Goal: Information Seeking & Learning: Find specific fact

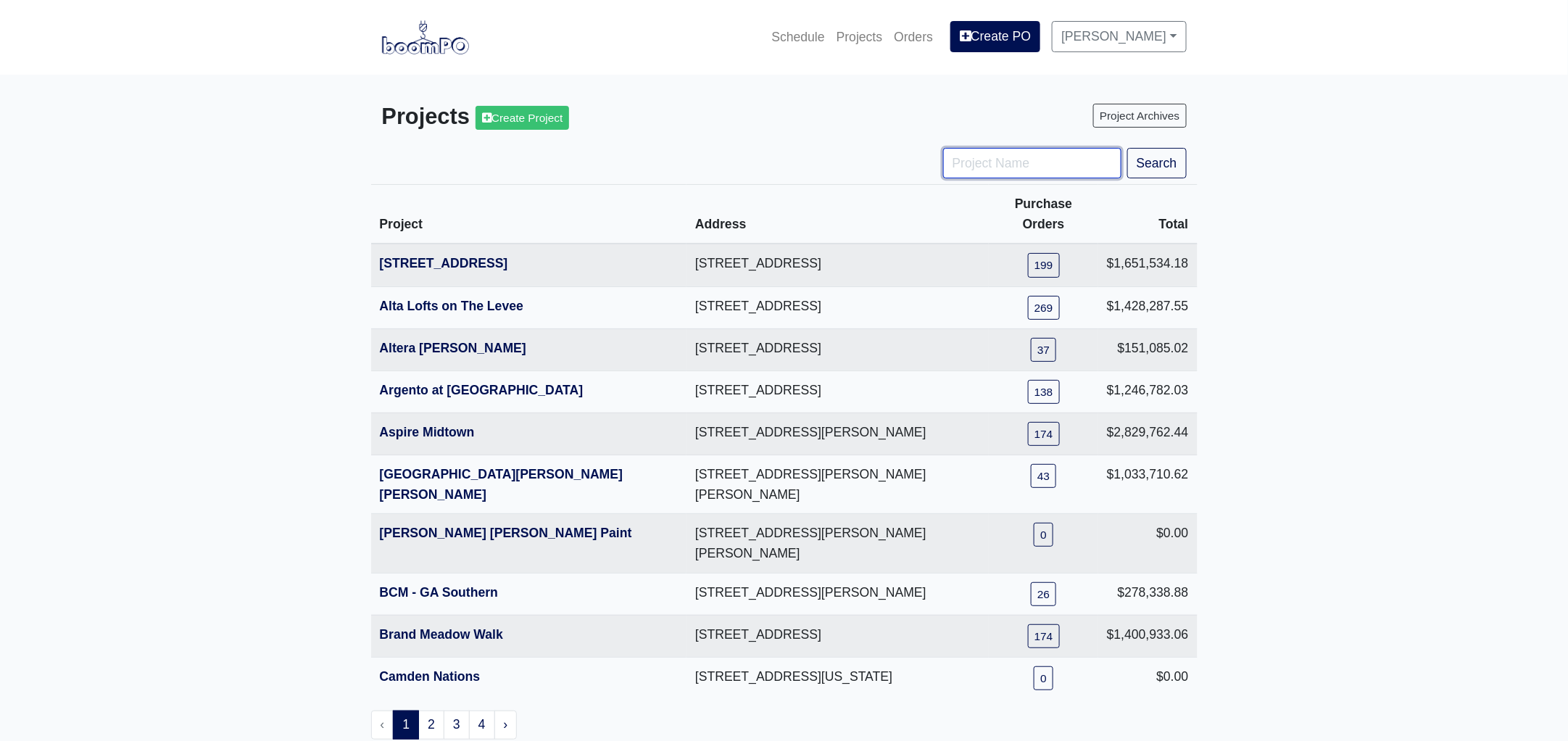
click at [1009, 169] on input "Project Name" at bounding box center [1032, 163] width 178 height 30
type input "hub"
click at [1127, 148] on button "Search" at bounding box center [1156, 163] width 59 height 30
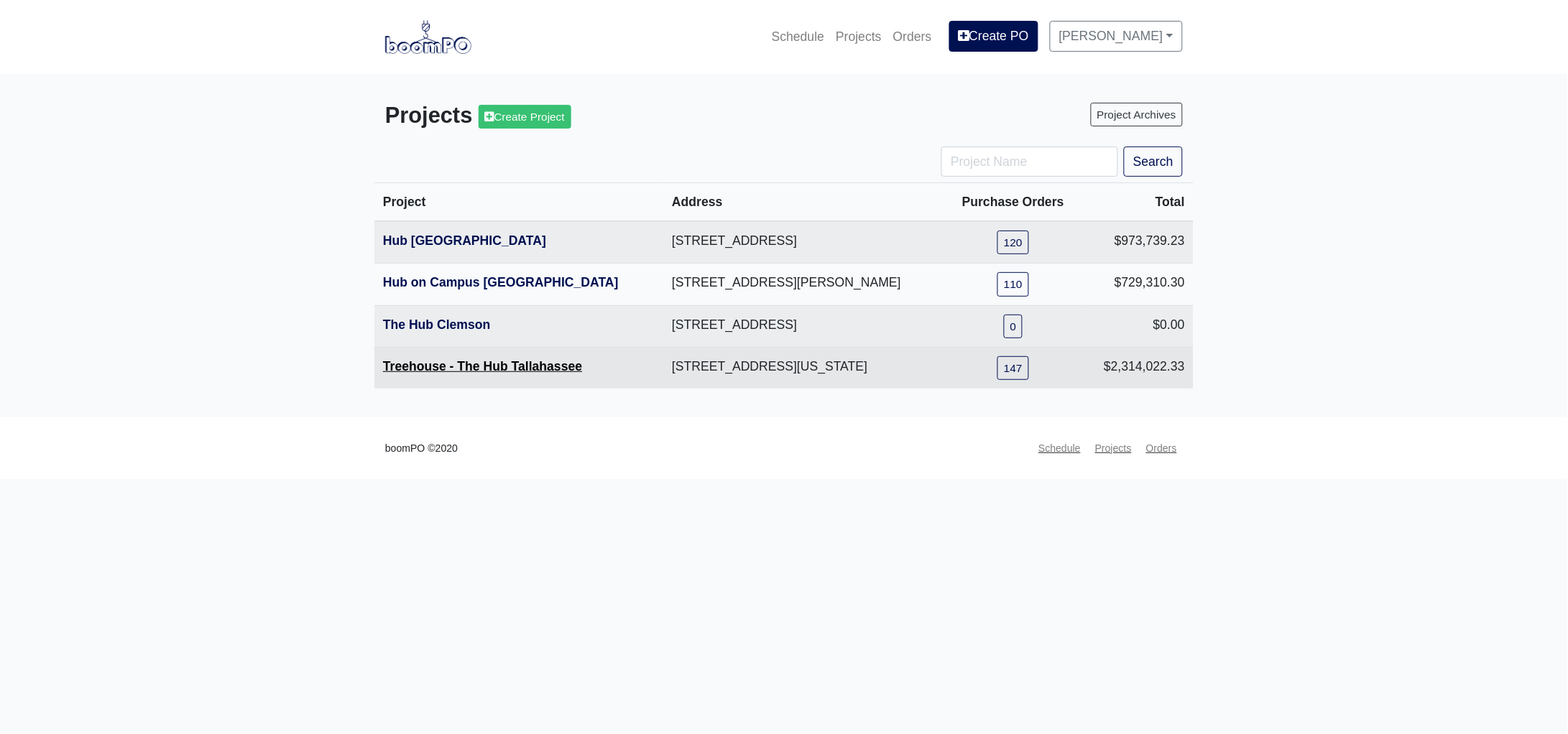
click at [432, 365] on link "Treehouse - The Hub Tallahassee" at bounding box center [482, 367] width 199 height 15
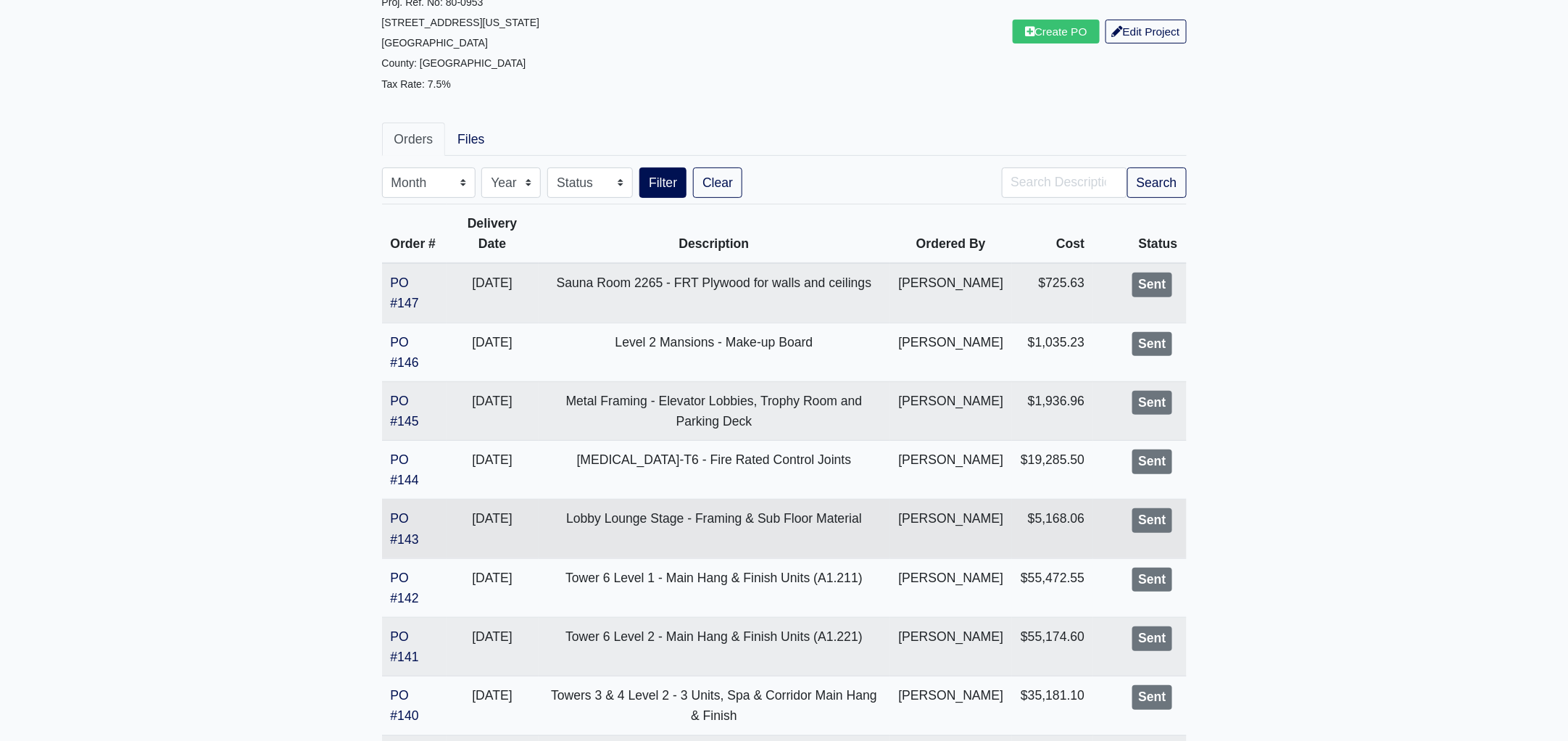
scroll to position [543, 0]
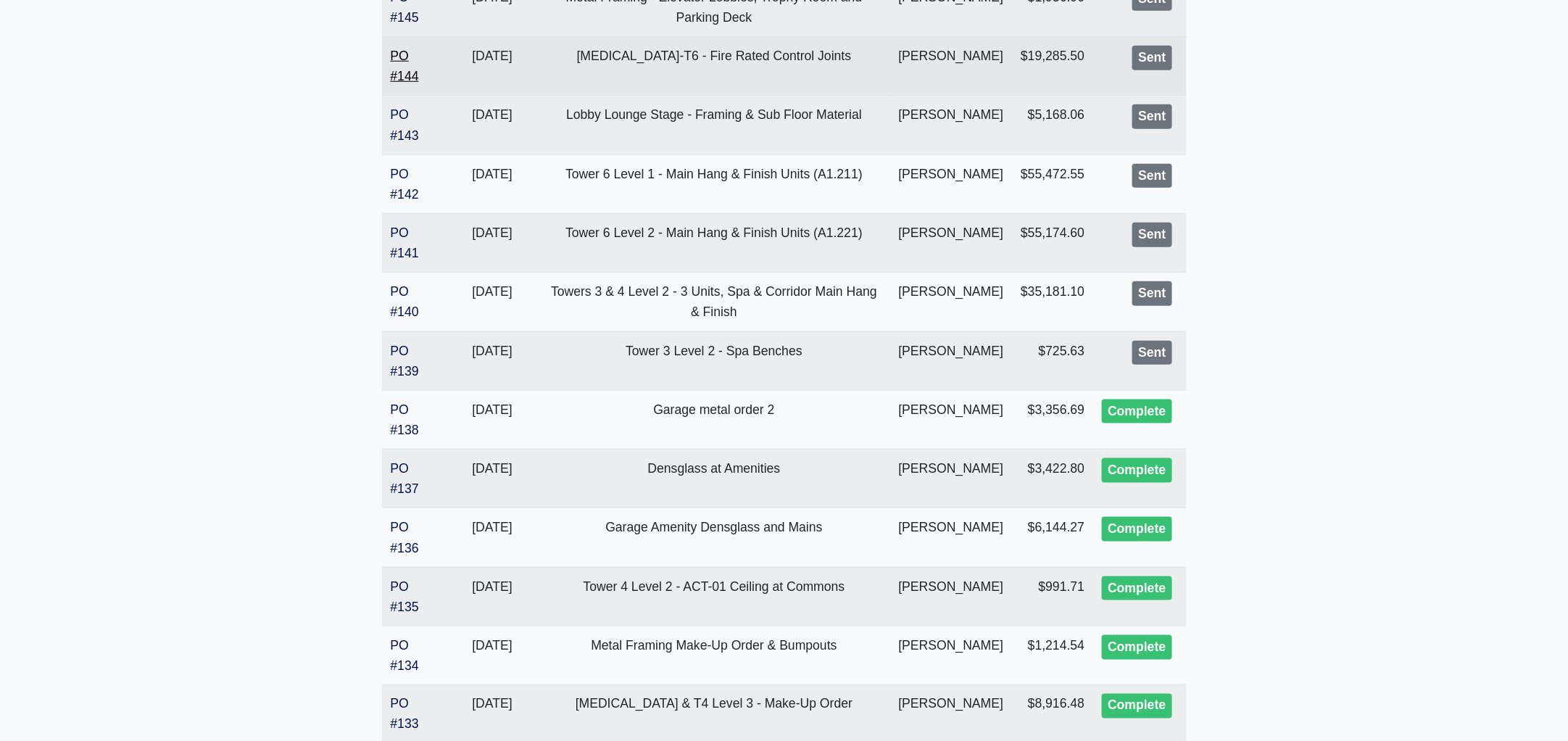
click at [395, 83] on link "PO #144" at bounding box center [405, 66] width 28 height 35
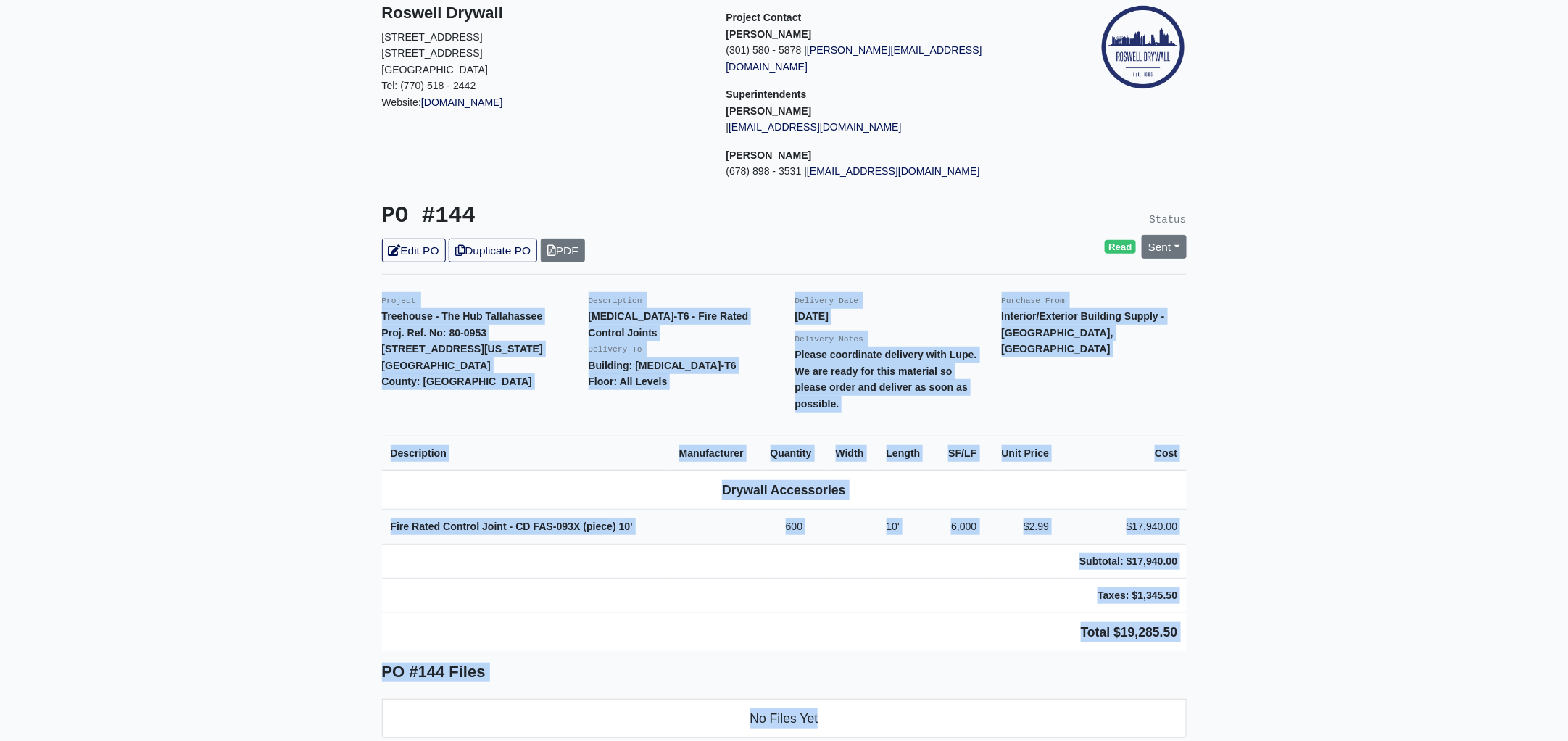
scroll to position [206, 0]
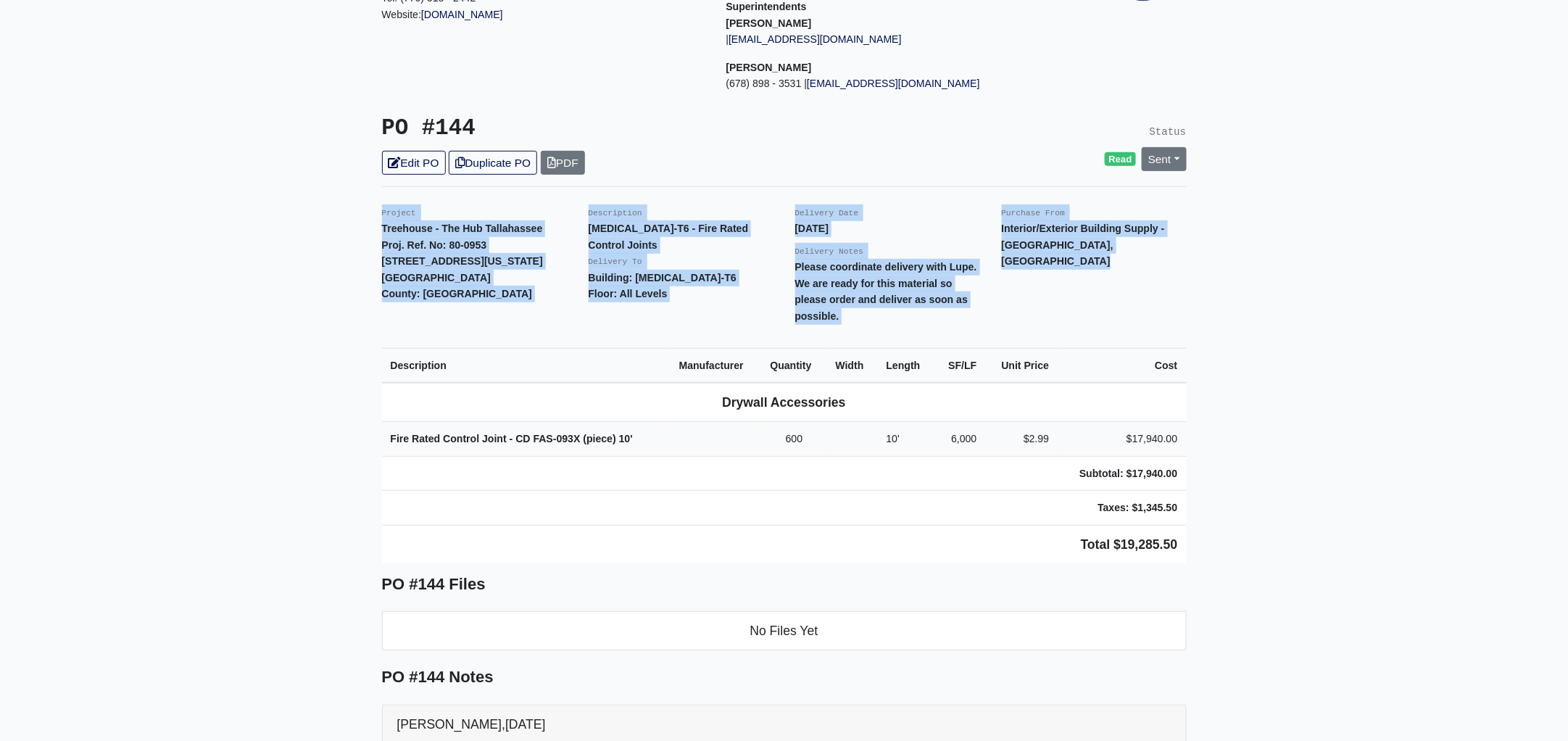
drag, startPoint x: 376, startPoint y: 397, endPoint x: 1324, endPoint y: 518, distance: 955.7
click at [1324, 518] on main "Back to Project Roswell Drywall 7000 Peachtree Dunwoody Rd NE Building 5, Suite…" at bounding box center [784, 478] width 1568 height 1218
copy div "Project Treehouse - The Hub Tallahassee Proj. Ref. No: 80-0953 504 W Tennessee …"
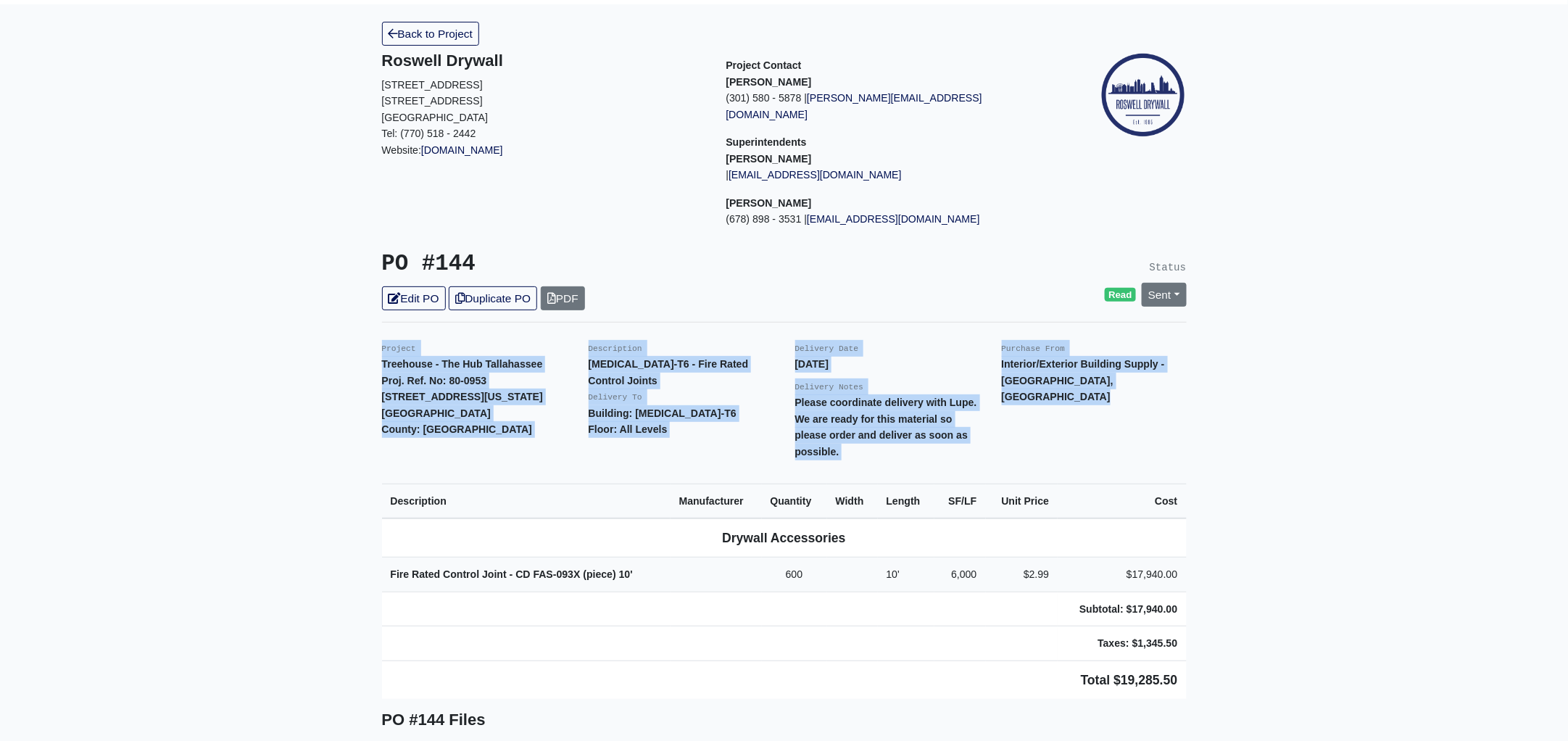
scroll to position [0, 0]
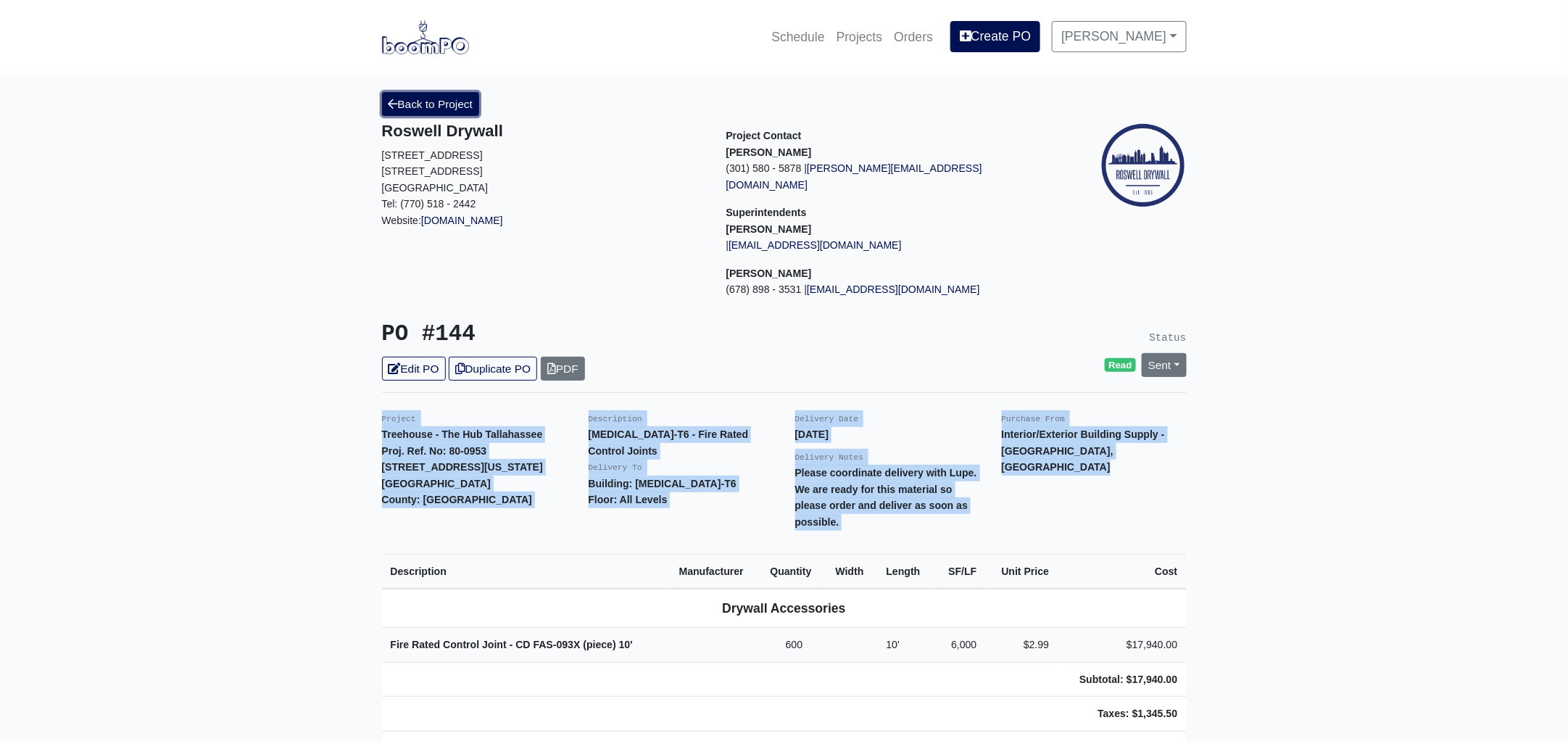
click at [442, 110] on link "Back to Project" at bounding box center [431, 104] width 98 height 24
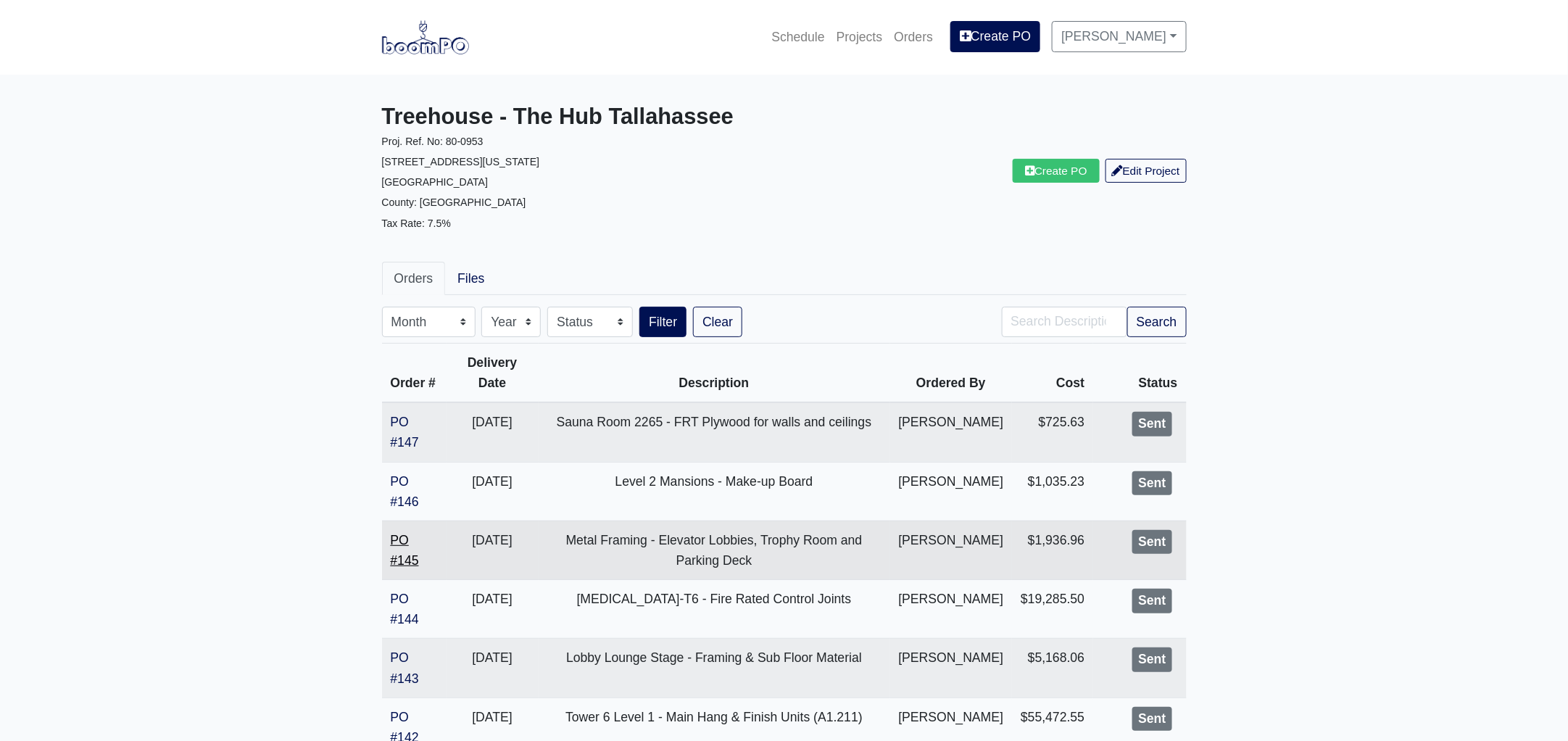
click at [411, 568] on link "PO #145" at bounding box center [405, 550] width 28 height 35
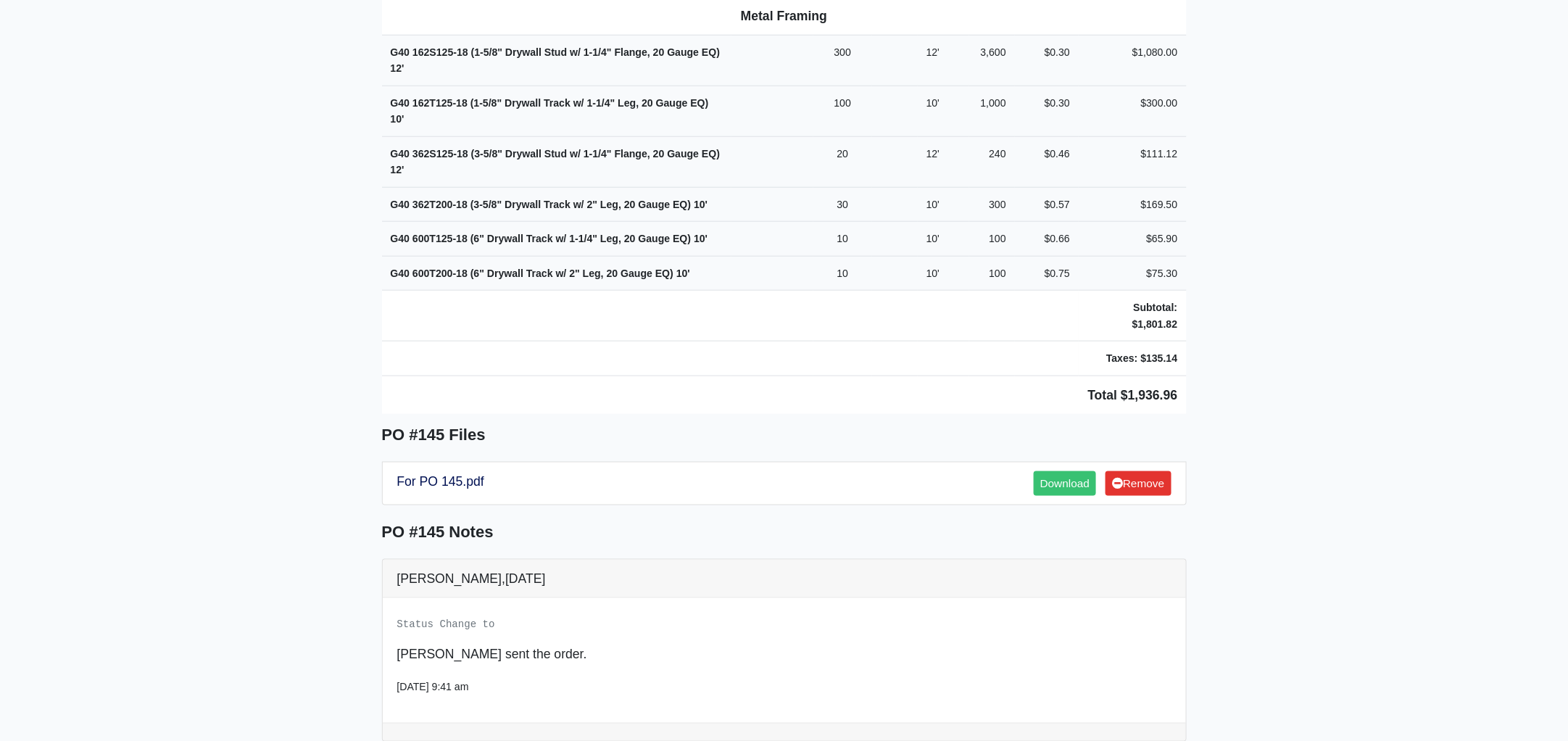
scroll to position [614, 0]
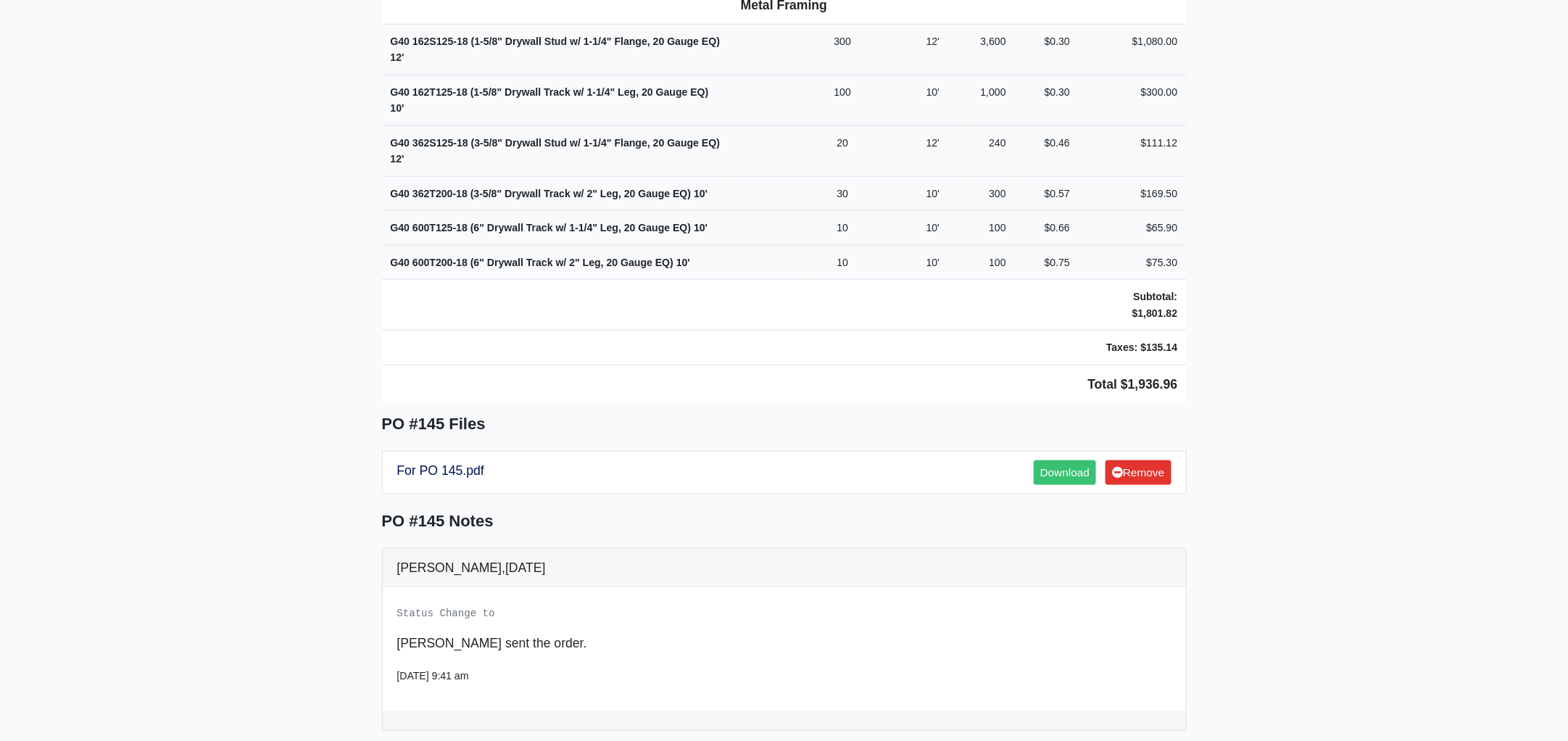
drag, startPoint x: 379, startPoint y: 128, endPoint x: 1279, endPoint y: 355, distance: 928.2
click at [1279, 355] on main "Back to Project Roswell Drywall 7000 Peachtree Dunwoody Rd NE Building 5, Suite…" at bounding box center [784, 195] width 1568 height 1470
copy div "Project Treehouse - The Hub Tallahassee Proj. Ref. No: 80-0953 504 W Tennessee …"
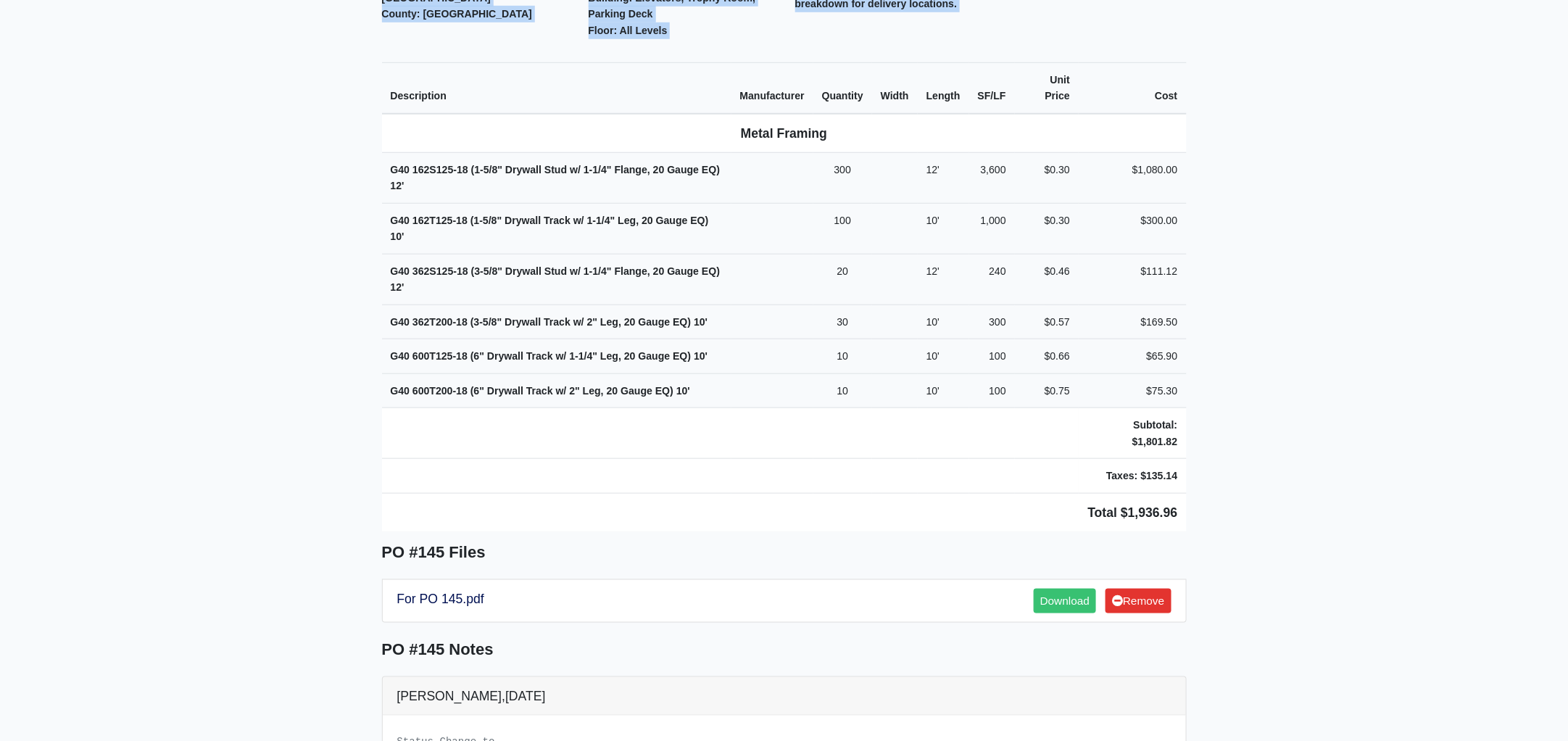
scroll to position [0, 0]
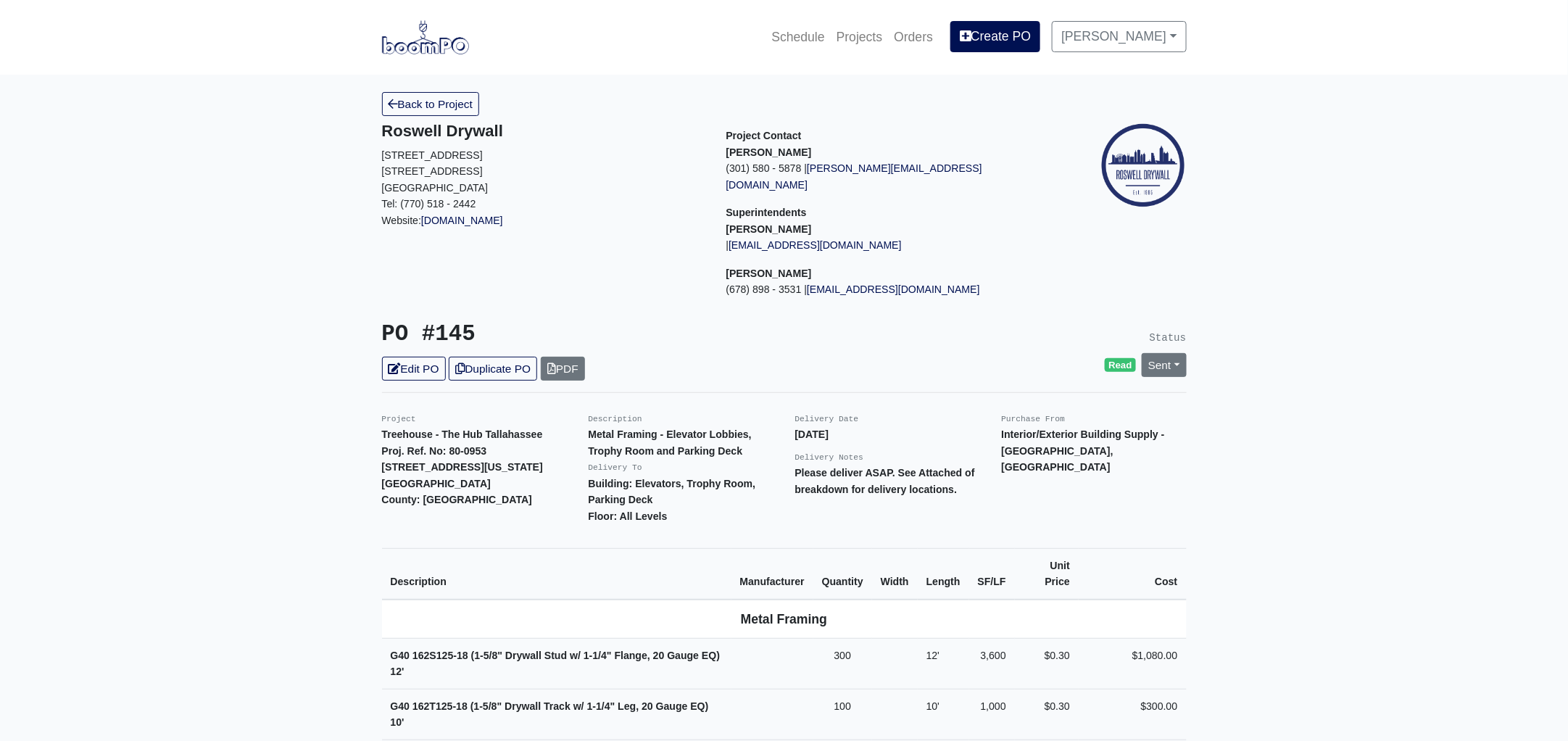
click at [446, 102] on link "Back to Project" at bounding box center [431, 104] width 98 height 24
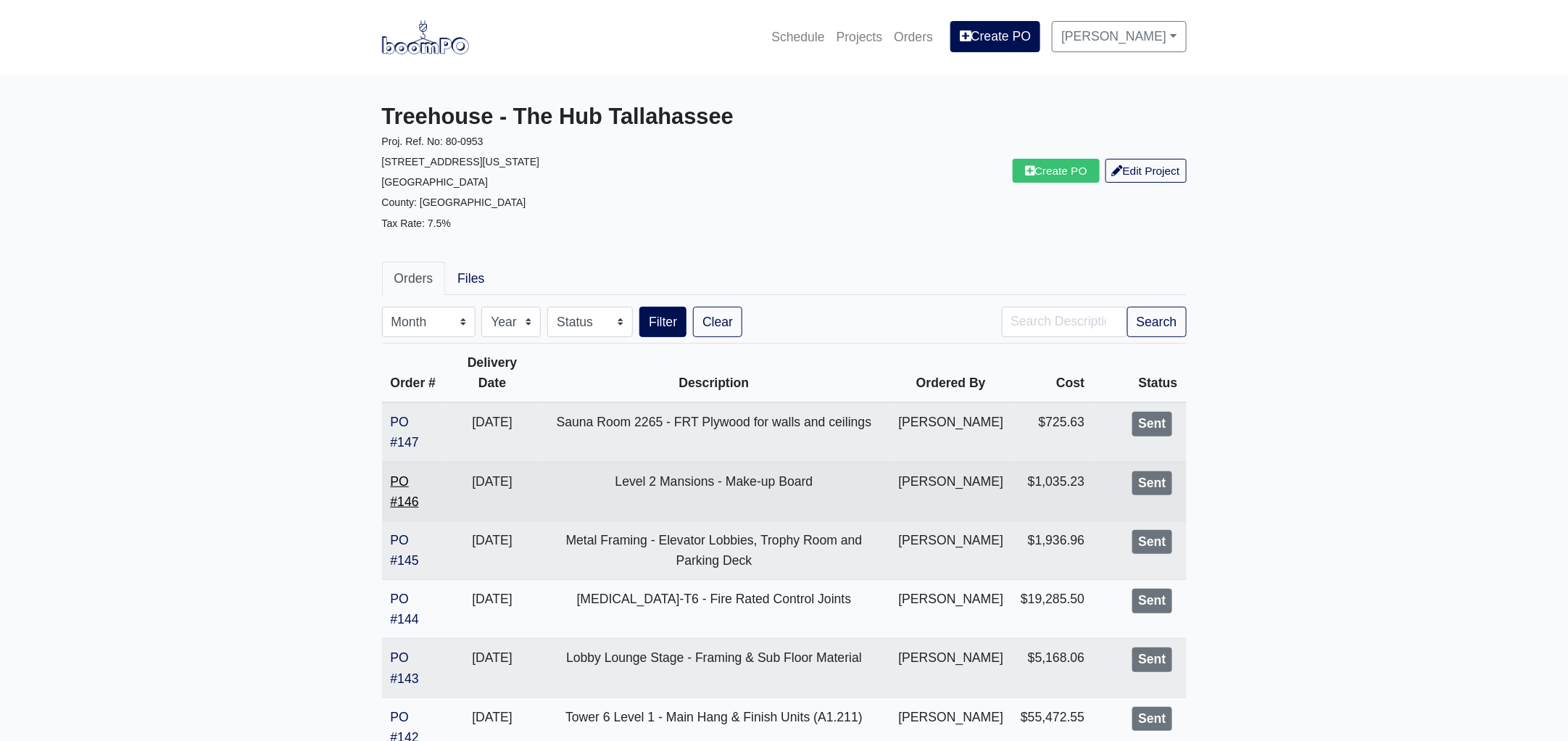
click at [402, 509] on link "PO #146" at bounding box center [405, 491] width 28 height 35
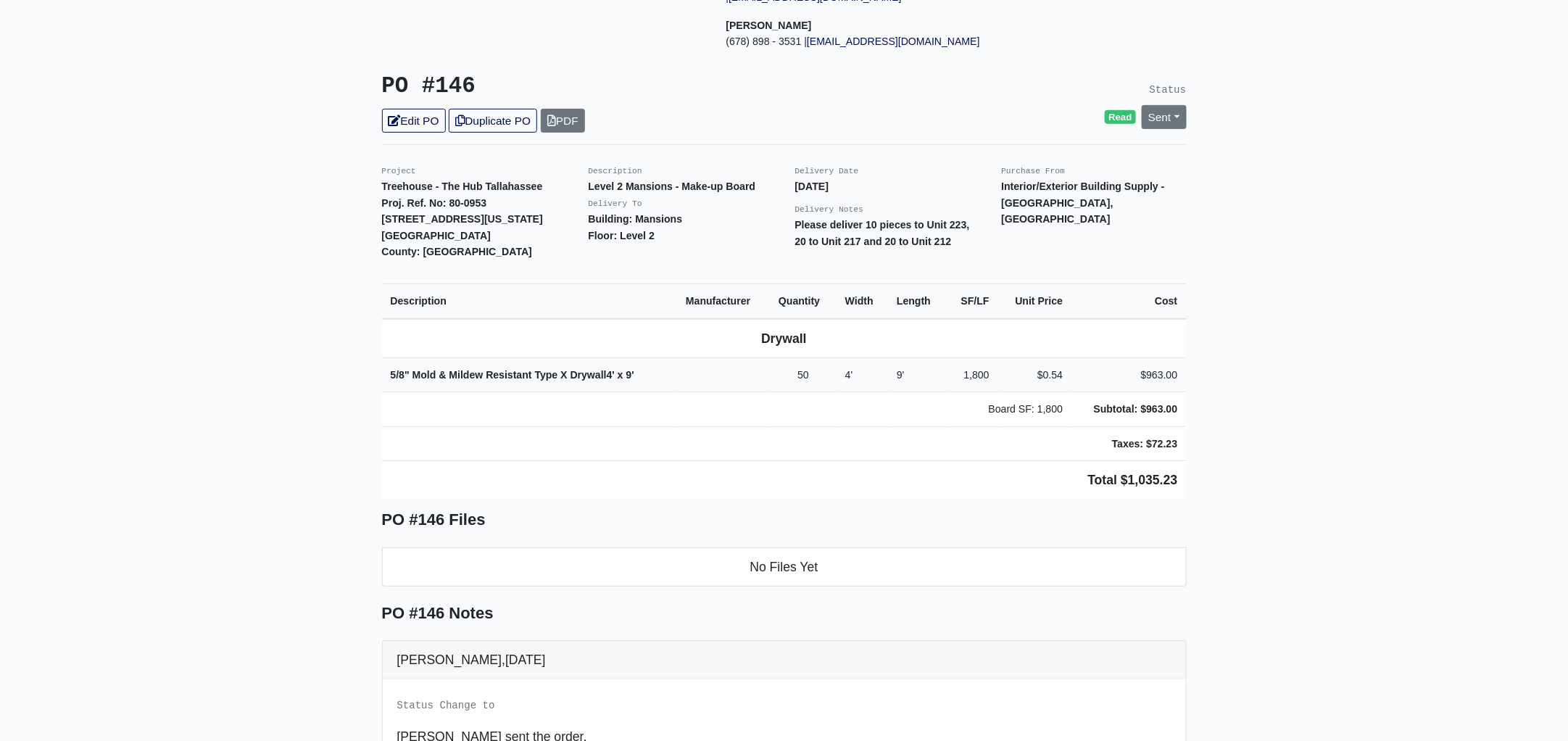
scroll to position [271, 0]
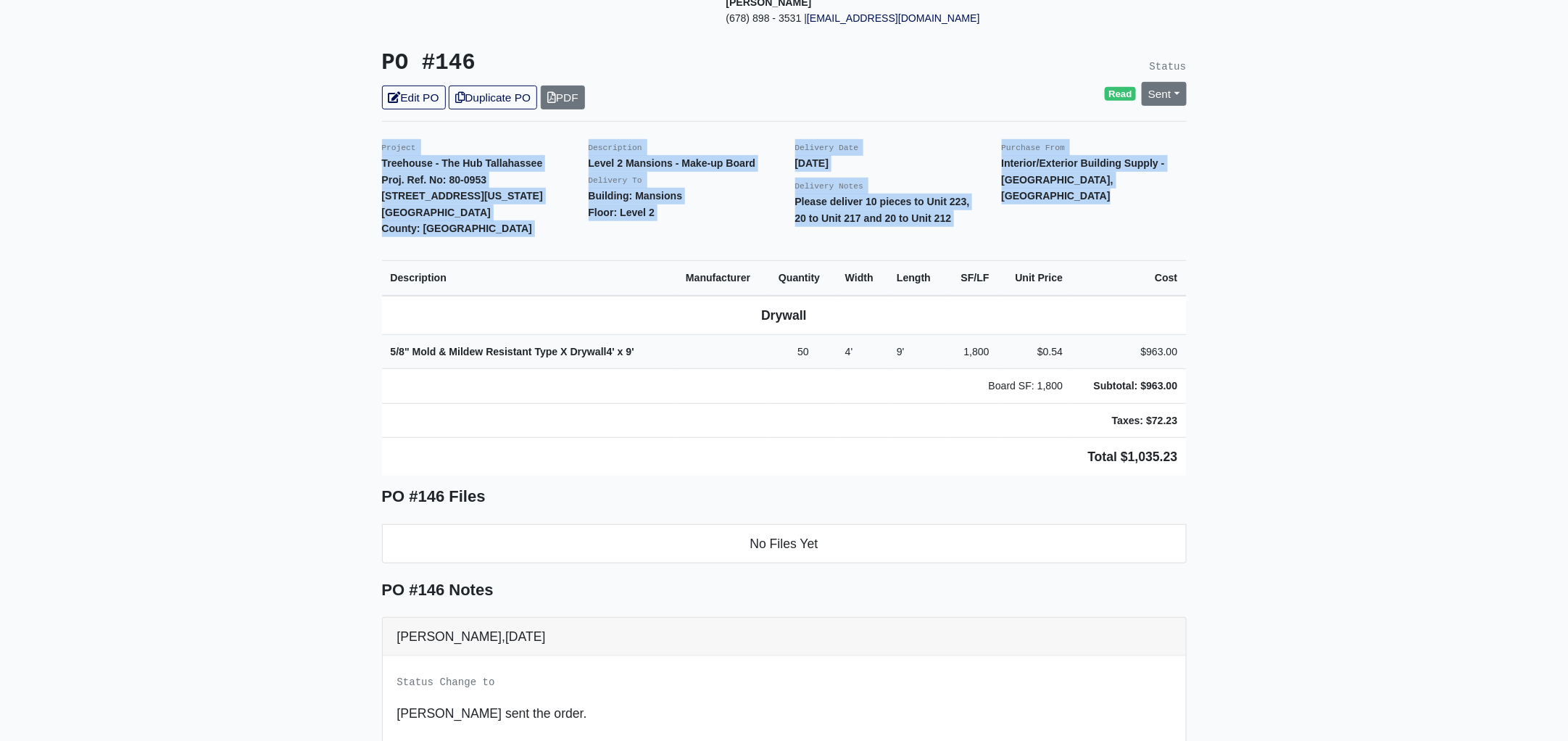
drag, startPoint x: 377, startPoint y: 128, endPoint x: 1346, endPoint y: 445, distance: 1019.5
click at [1346, 445] on main "Back to Project Roswell Drywall [STREET_ADDRESS] Tel: (770) 518 - 2442 Website:…" at bounding box center [784, 400] width 1568 height 1195
copy div "Project Treehouse - The Hub Tallahassee Proj. Ref. No: 80-0953 [STREET_ADDRESS]…"
click at [231, 342] on main "Back to Project Roswell Drywall [STREET_ADDRESS] Tel: (770) 518 - 2442 Website:…" at bounding box center [784, 400] width 1568 height 1195
drag, startPoint x: 378, startPoint y: 128, endPoint x: 1231, endPoint y: 465, distance: 917.2
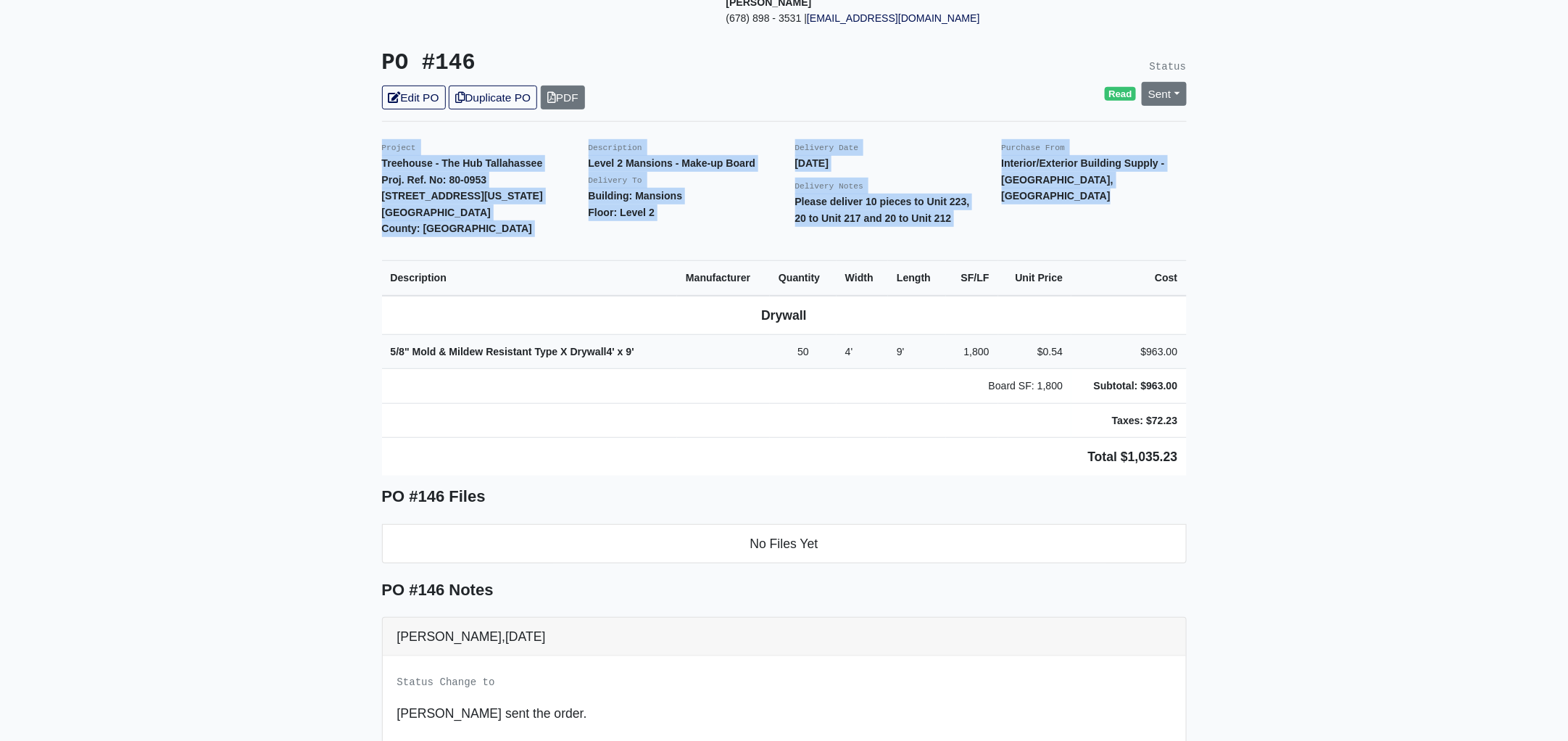
click at [1231, 465] on main "Back to Project Roswell Drywall 7000 Peachtree Dunwoody Rd NE Building 5, Suite…" at bounding box center [784, 400] width 1568 height 1195
copy div "Project Treehouse - The Hub Tallahassee Proj. Ref. No: 80-0953 504 W Tennessee …"
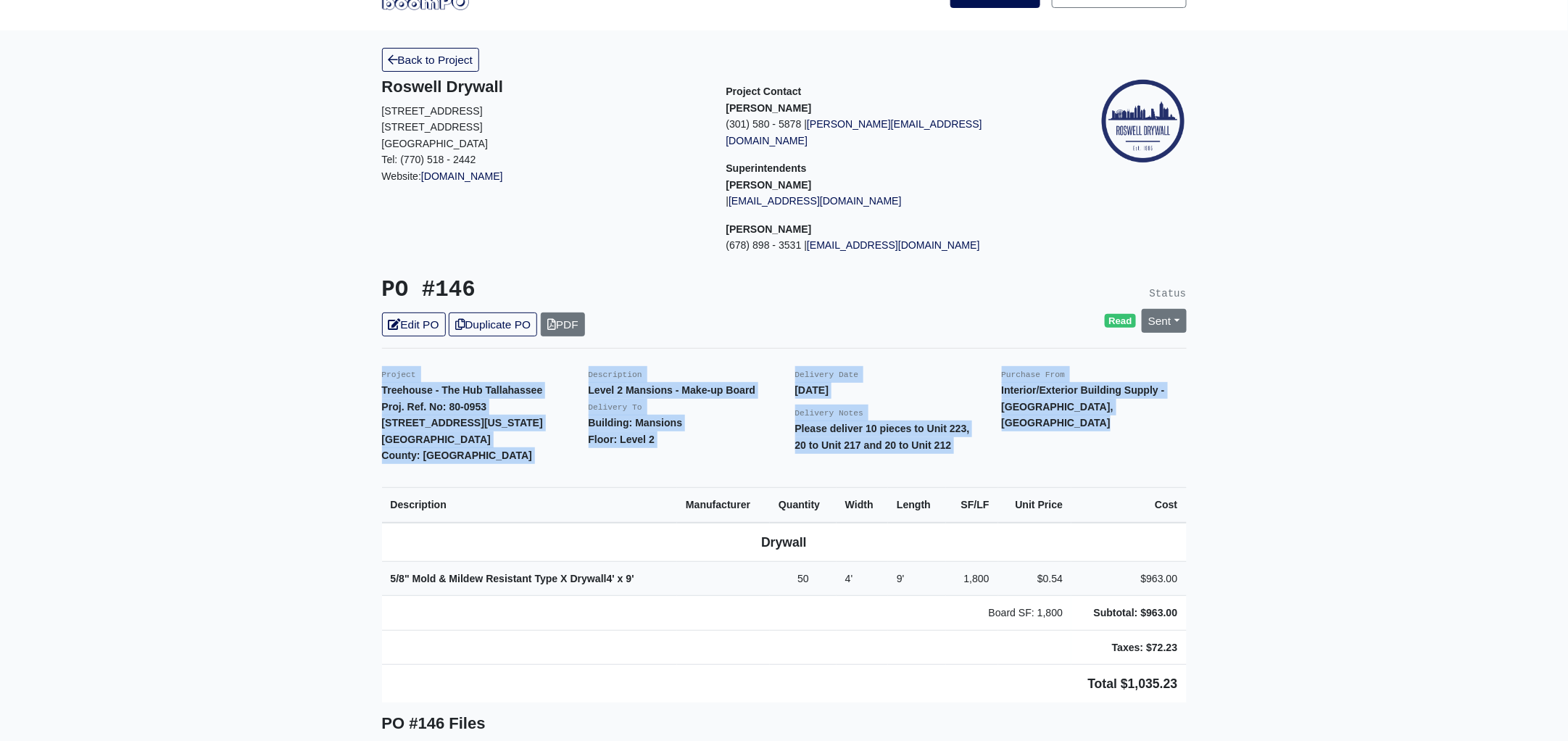
scroll to position [0, 0]
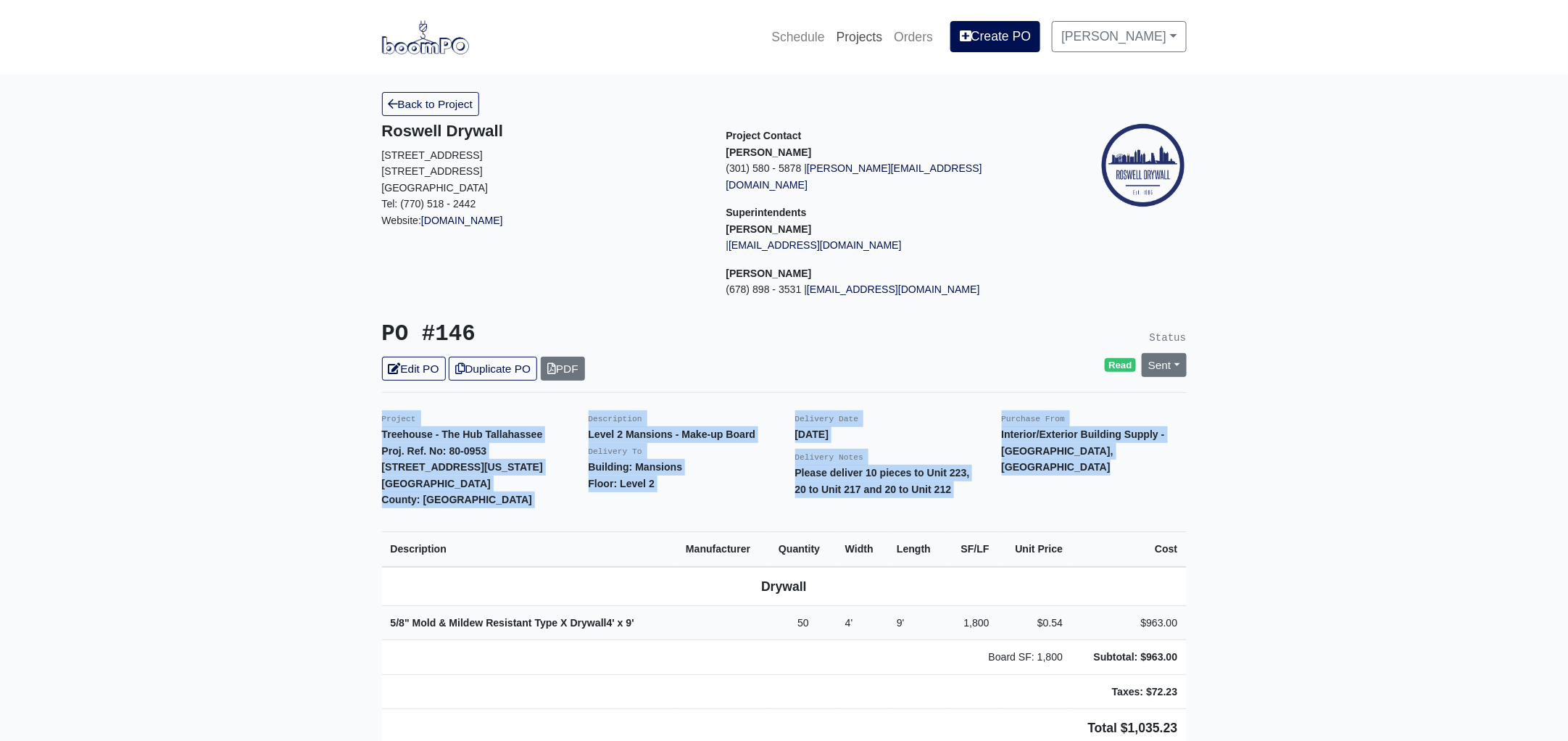
click at [872, 36] on link "Projects" at bounding box center [859, 37] width 58 height 32
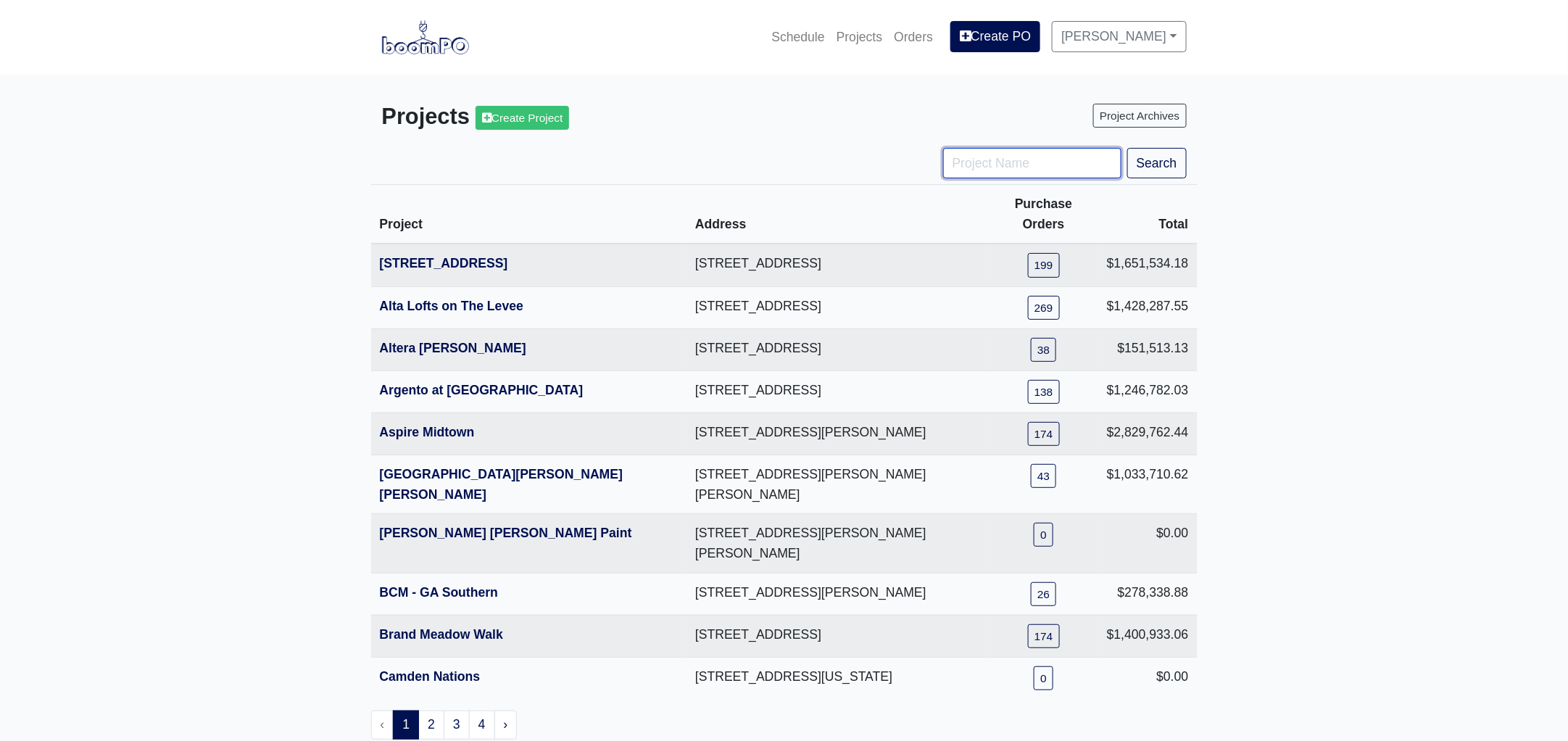
click at [995, 177] on input "Project Name" at bounding box center [1032, 163] width 178 height 30
type input "hub"
click at [1127, 148] on button "Search" at bounding box center [1156, 163] width 59 height 30
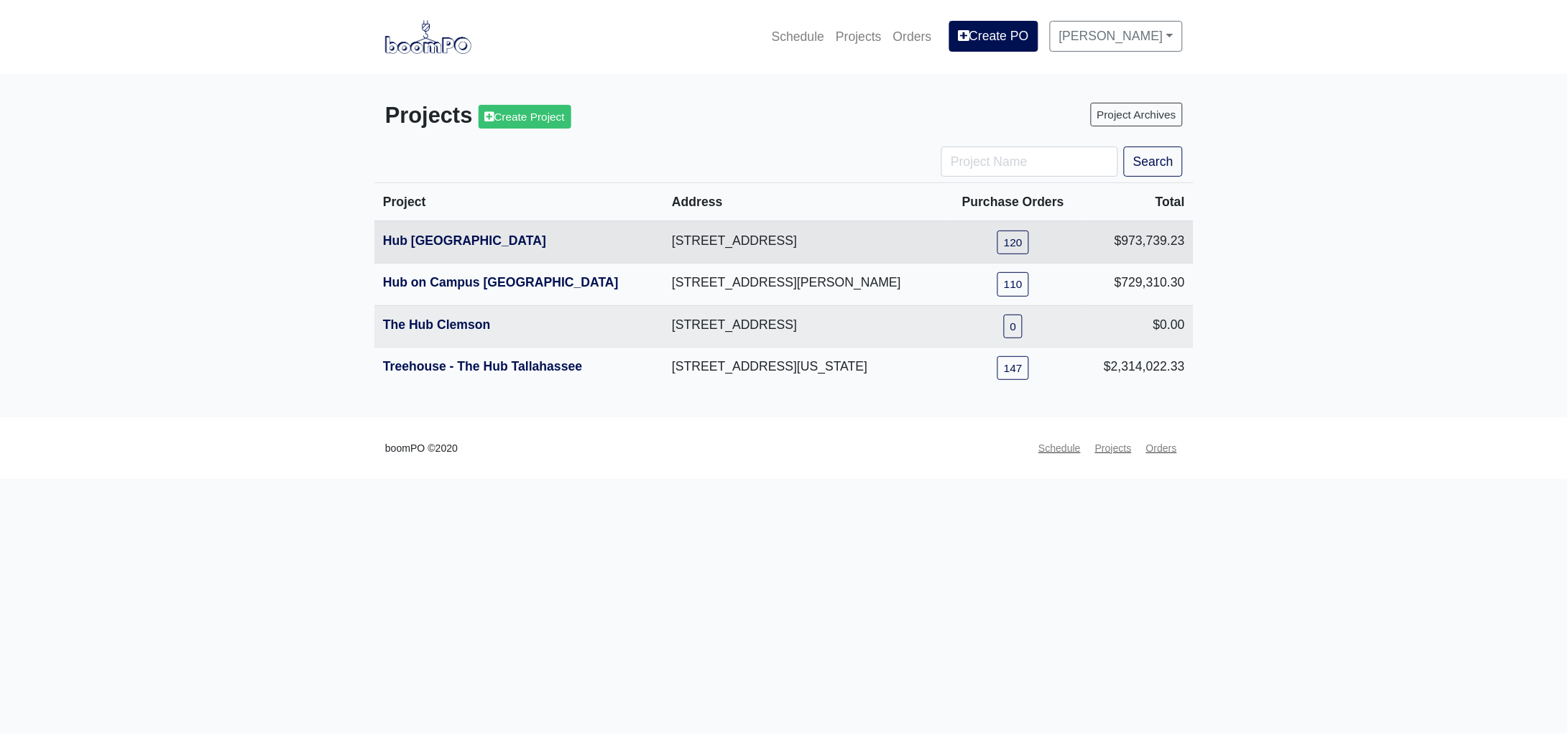
click at [449, 232] on th "Hub Knoxville" at bounding box center [519, 242] width 289 height 43
click at [447, 235] on link "Hub Knoxville" at bounding box center [465, 241] width 163 height 15
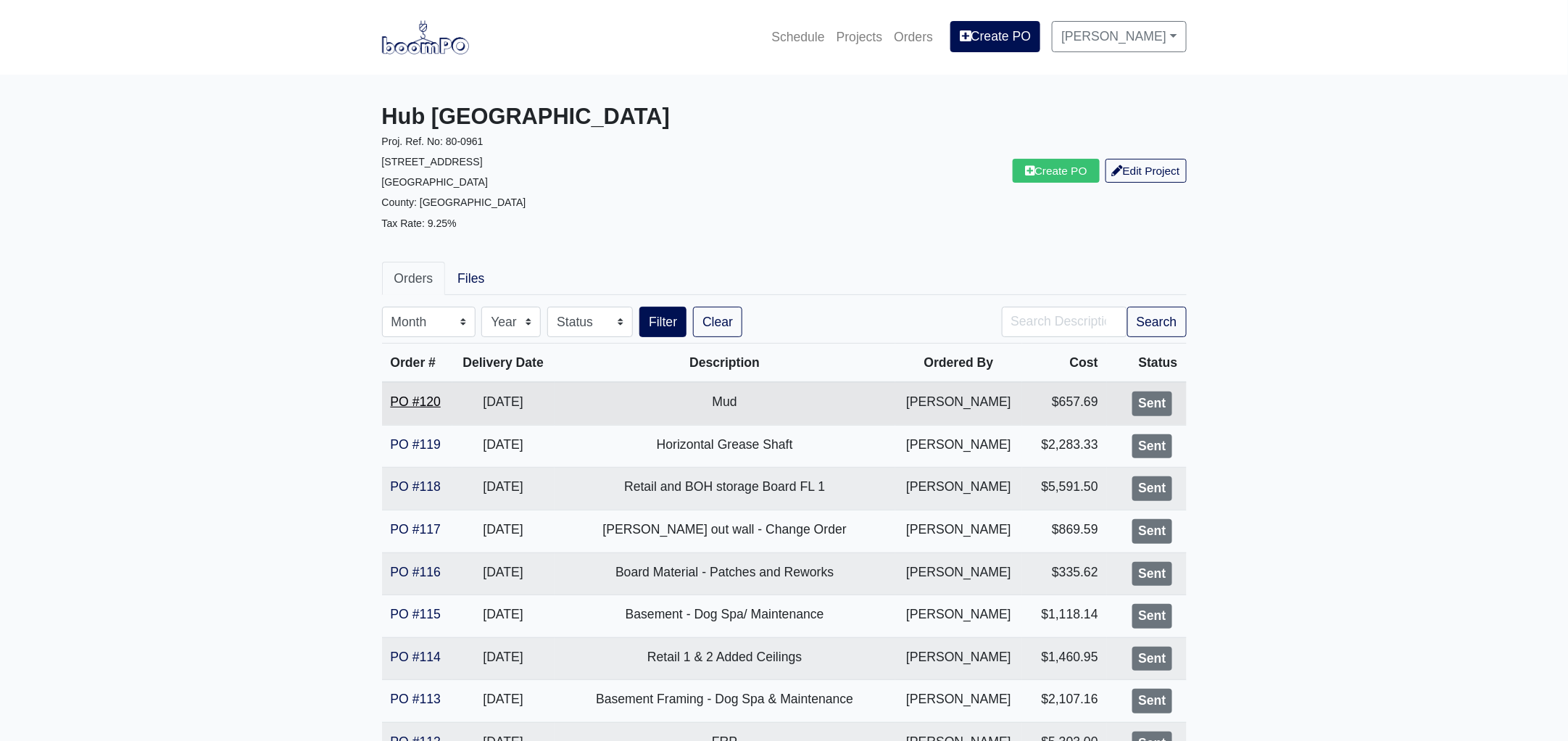
click at [410, 397] on link "PO #120" at bounding box center [416, 402] width 50 height 15
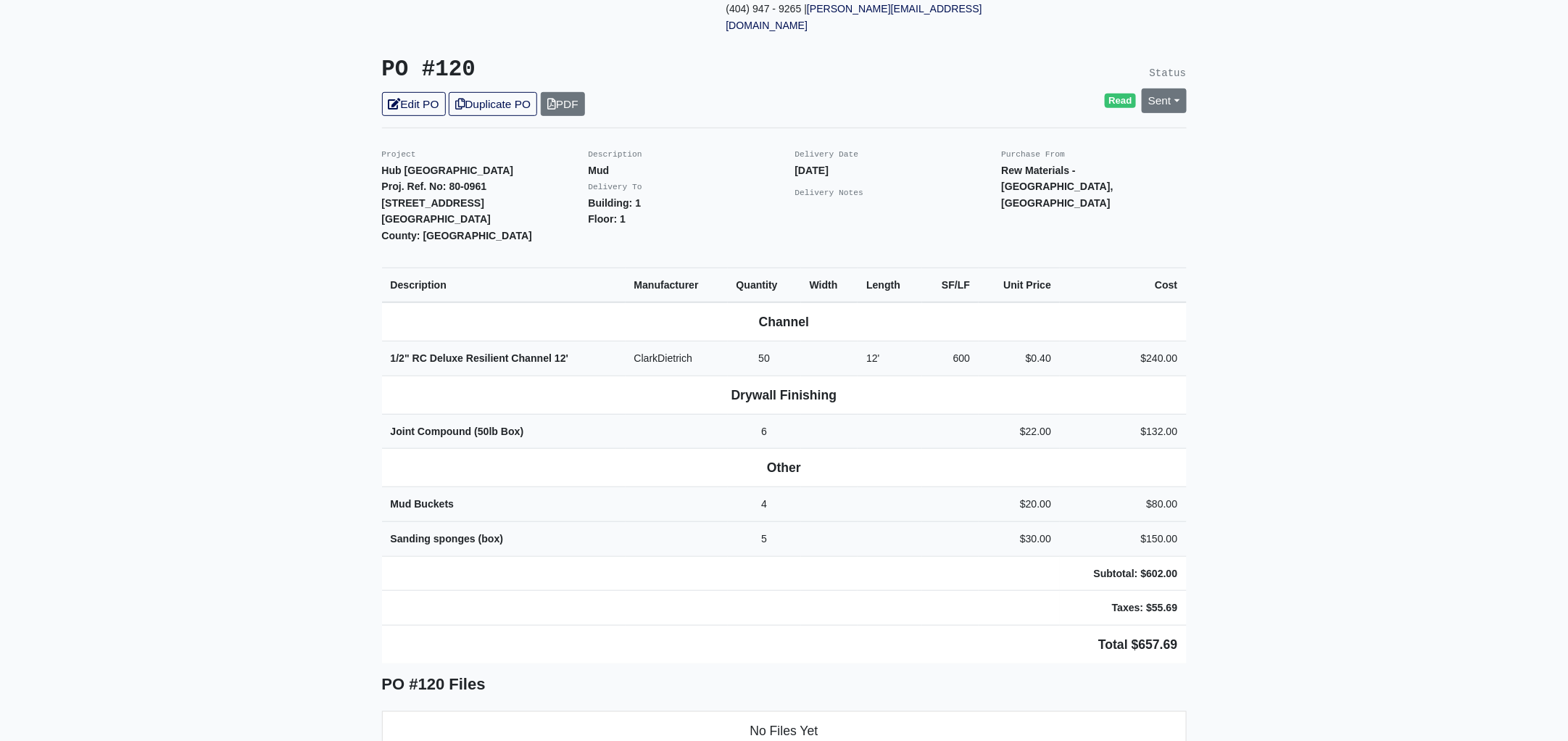
scroll to position [297, 0]
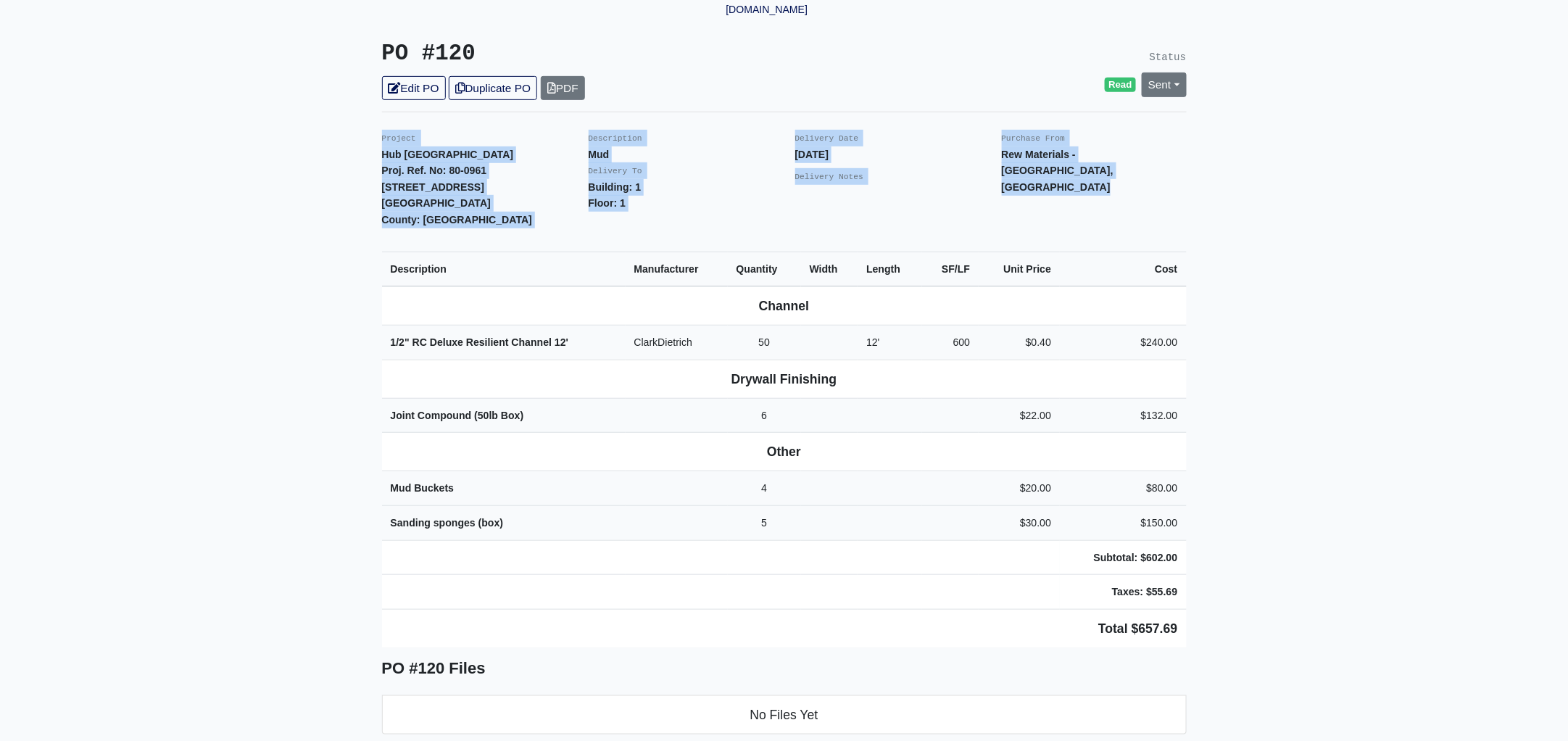
drag, startPoint x: 376, startPoint y: 400, endPoint x: 1354, endPoint y: 585, distance: 995.3
click at [1354, 585] on main "Back to Project Roswell Drywall 7000 Peachtree Dunwoody Rd NE Building 5, Suite…" at bounding box center [784, 474] width 1568 height 1393
copy div "Project Hub Knoxville Proj. Ref. No: 80-0961 1901 Cumberland Avenue Knoxville, …"
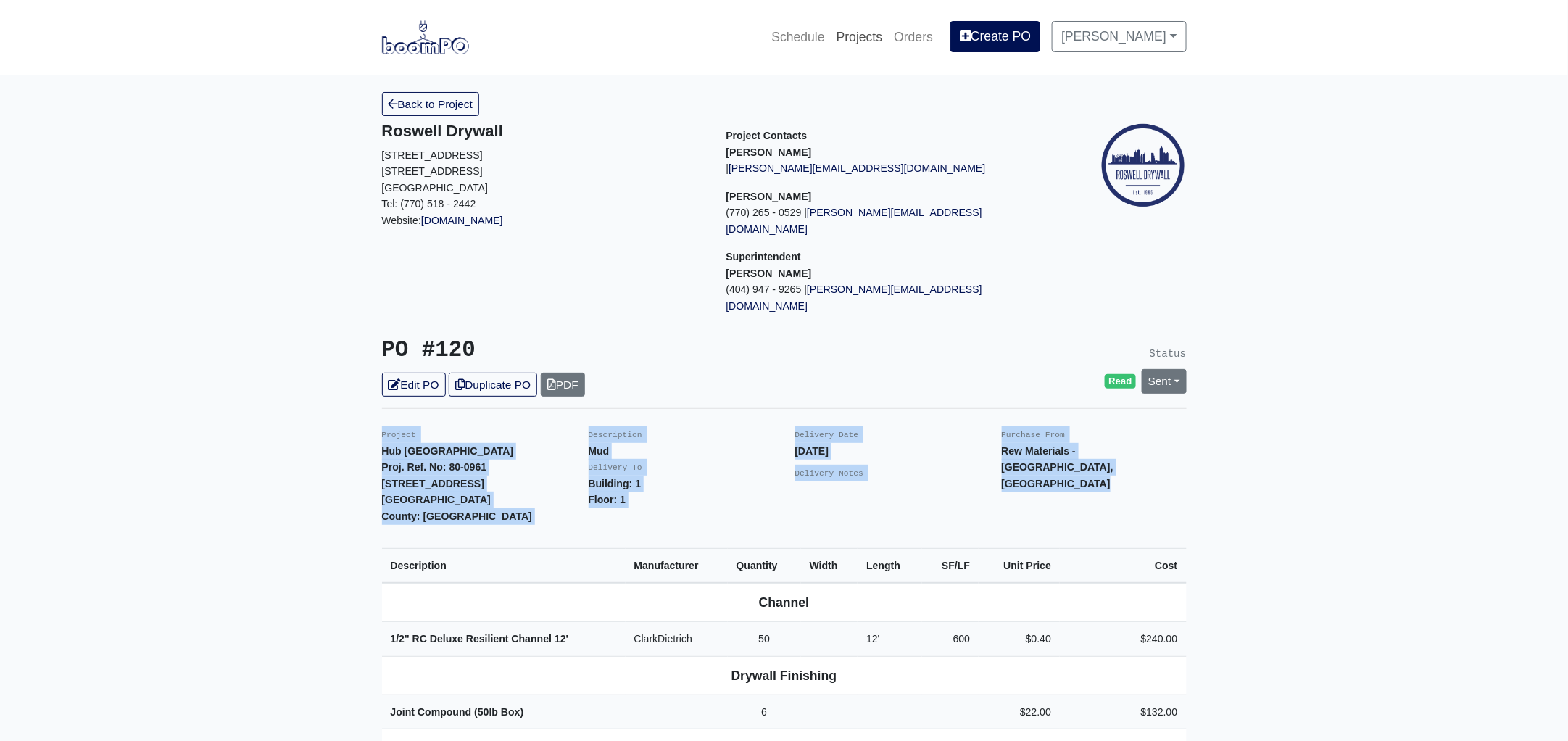
click at [880, 28] on link "Projects" at bounding box center [859, 37] width 58 height 32
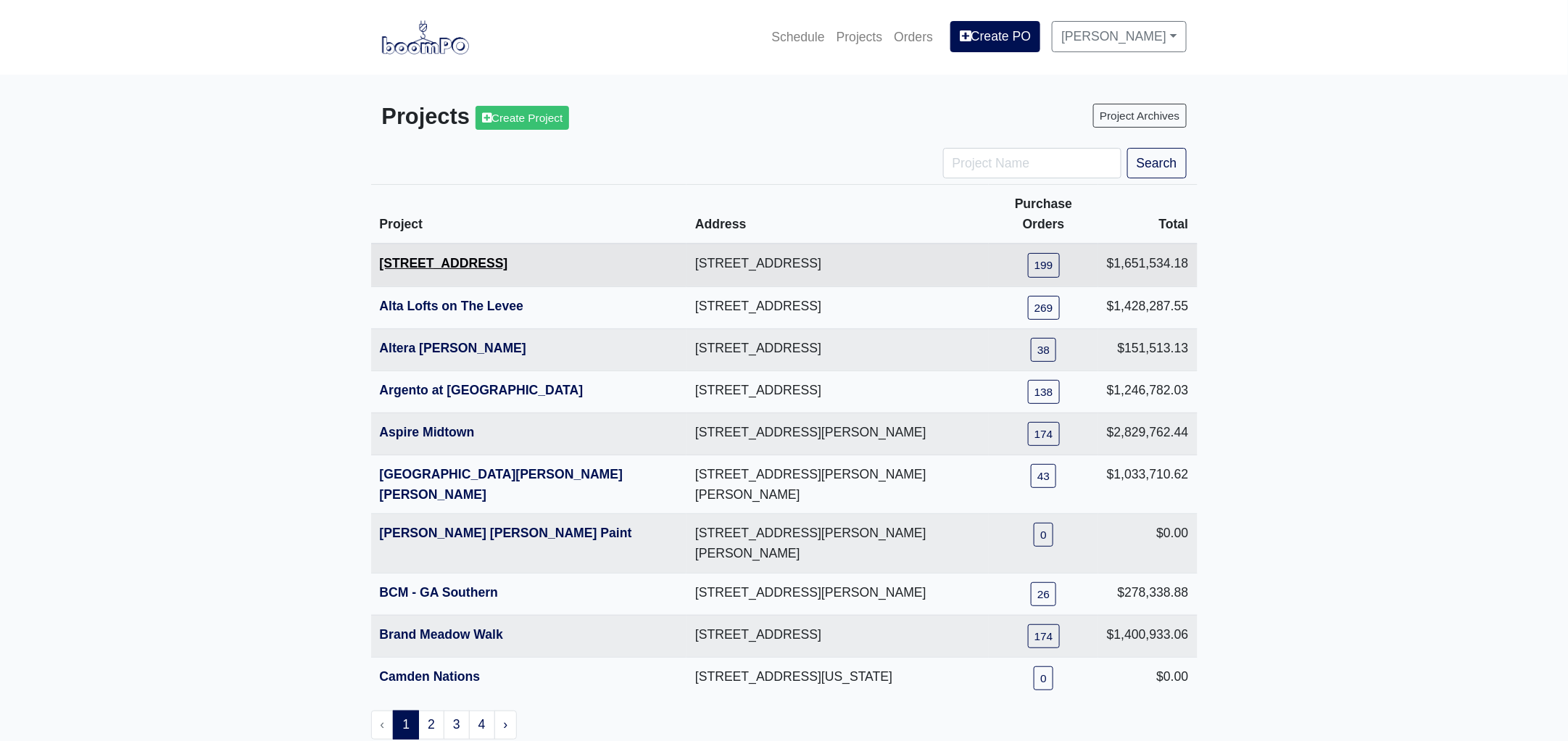
click at [442, 256] on link "[STREET_ADDRESS]" at bounding box center [444, 263] width 128 height 15
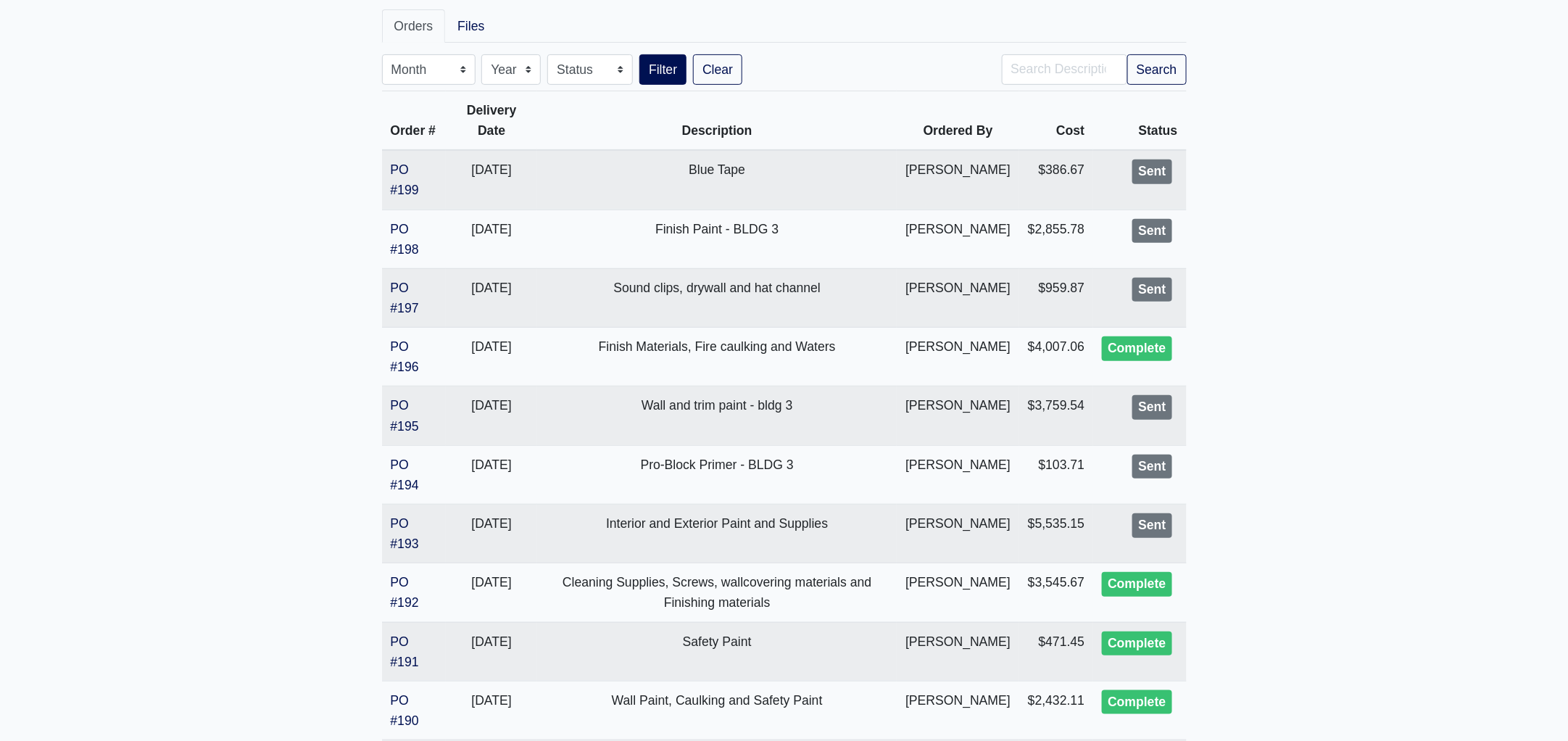
scroll to position [271, 0]
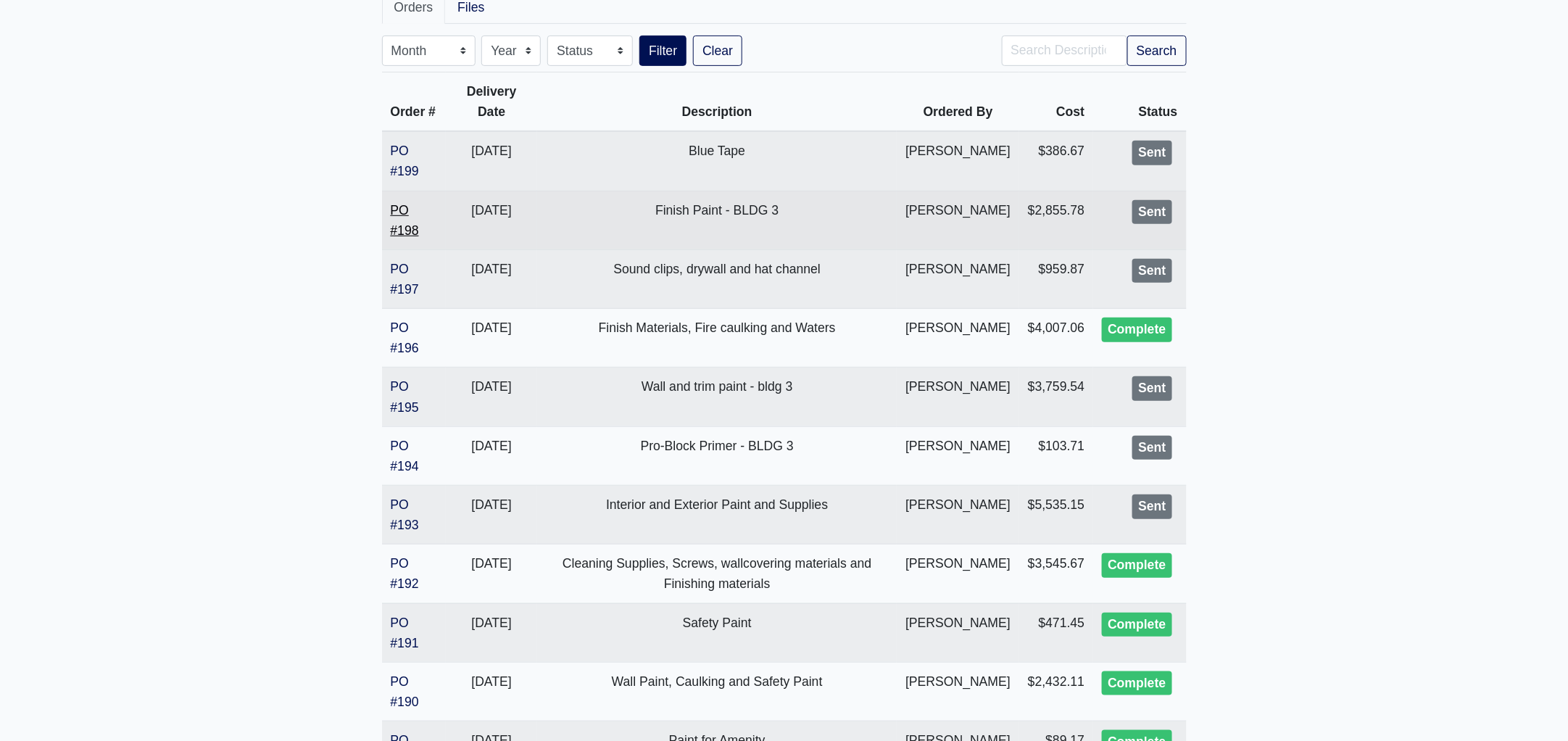
click at [408, 223] on link "PO #198" at bounding box center [405, 220] width 28 height 35
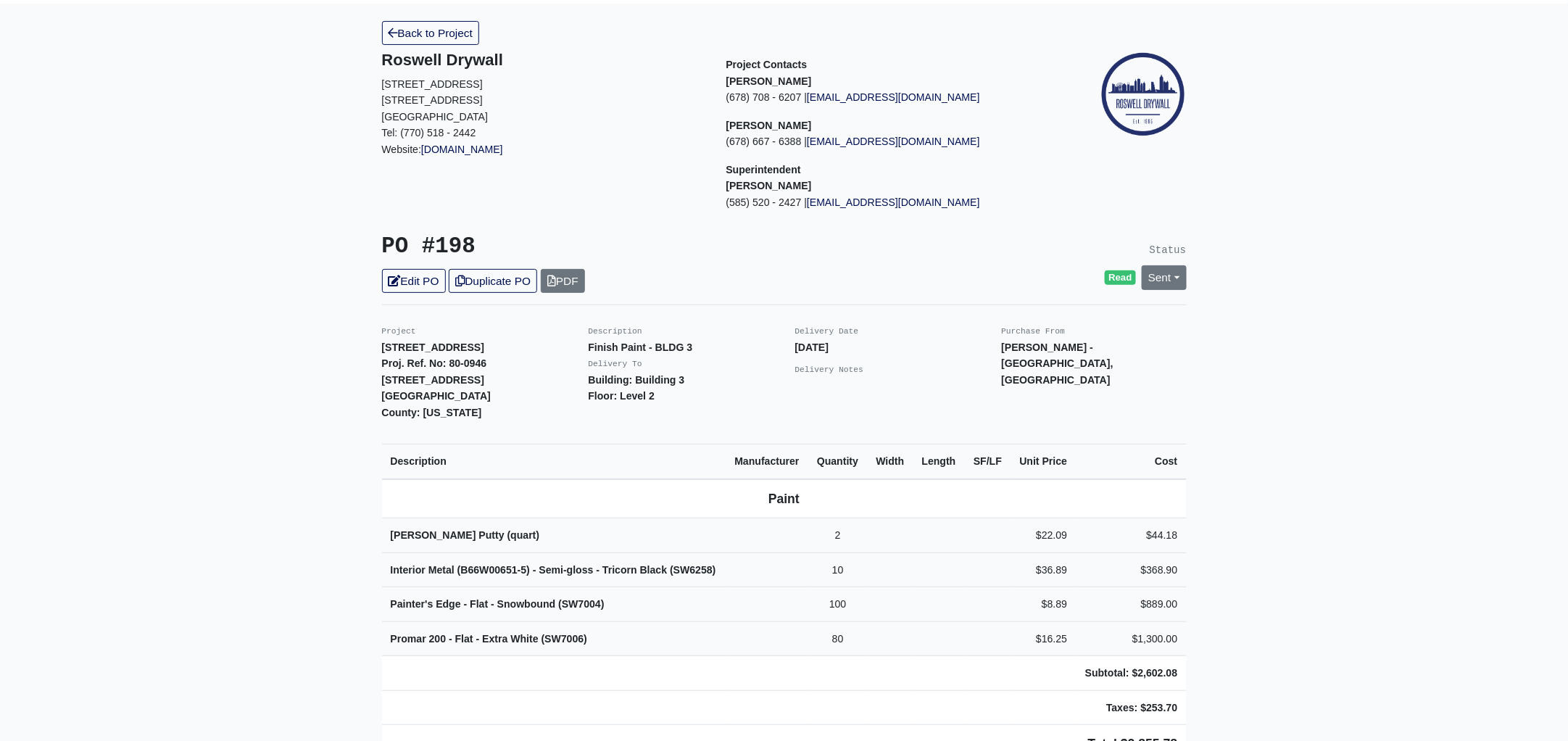
scroll to position [181, 0]
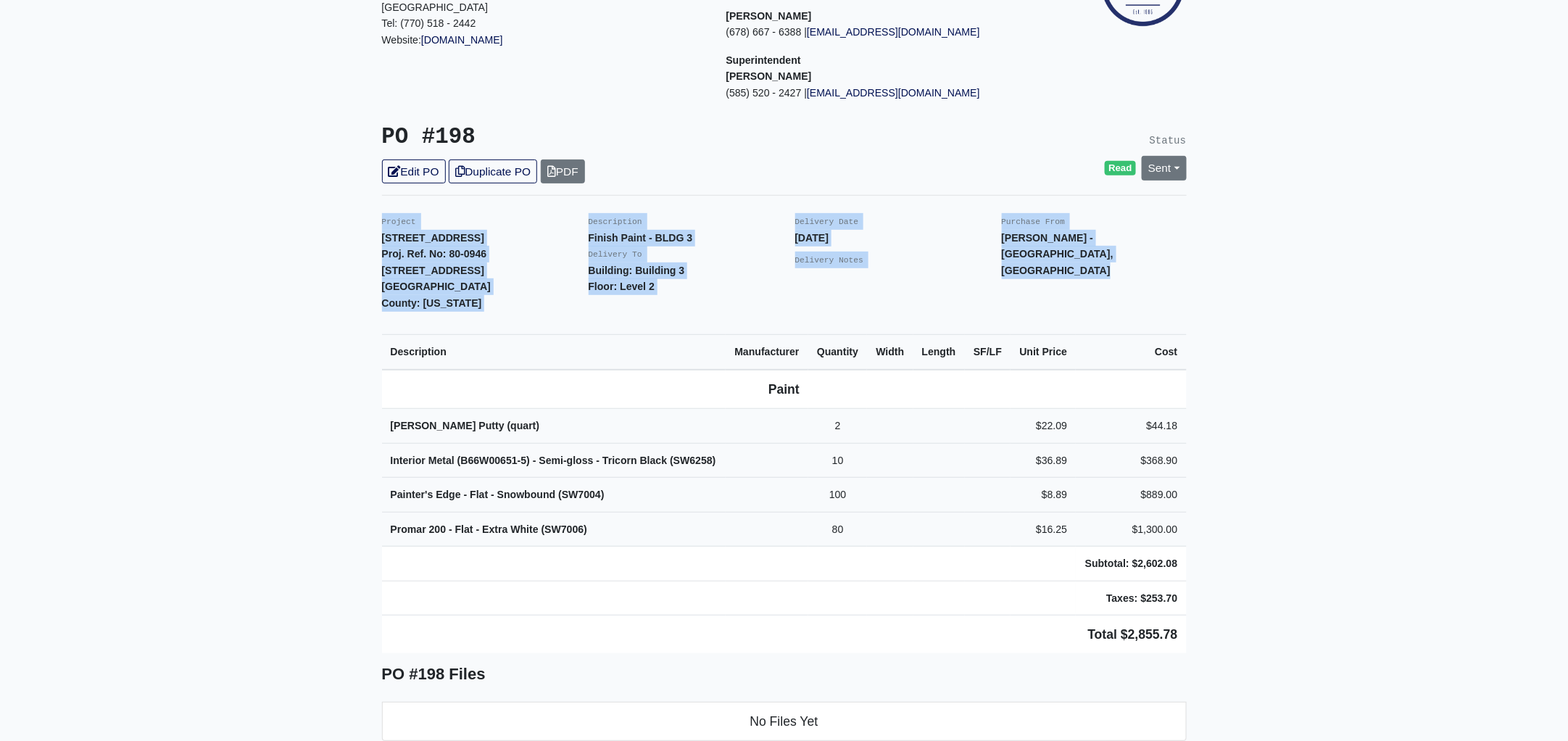
drag, startPoint x: 378, startPoint y: 219, endPoint x: 1397, endPoint y: 625, distance: 1096.9
click at [1397, 625] on main "Back to Project Roswell Drywall 7000 Peachtree Dunwoody Rd NE Building 5, Suite…" at bounding box center [784, 535] width 1568 height 1282
copy div "Project 1401 Gallatin Pike Proj. Ref. No: 80-0946 1401 Gallatin Pike N Madison,…"
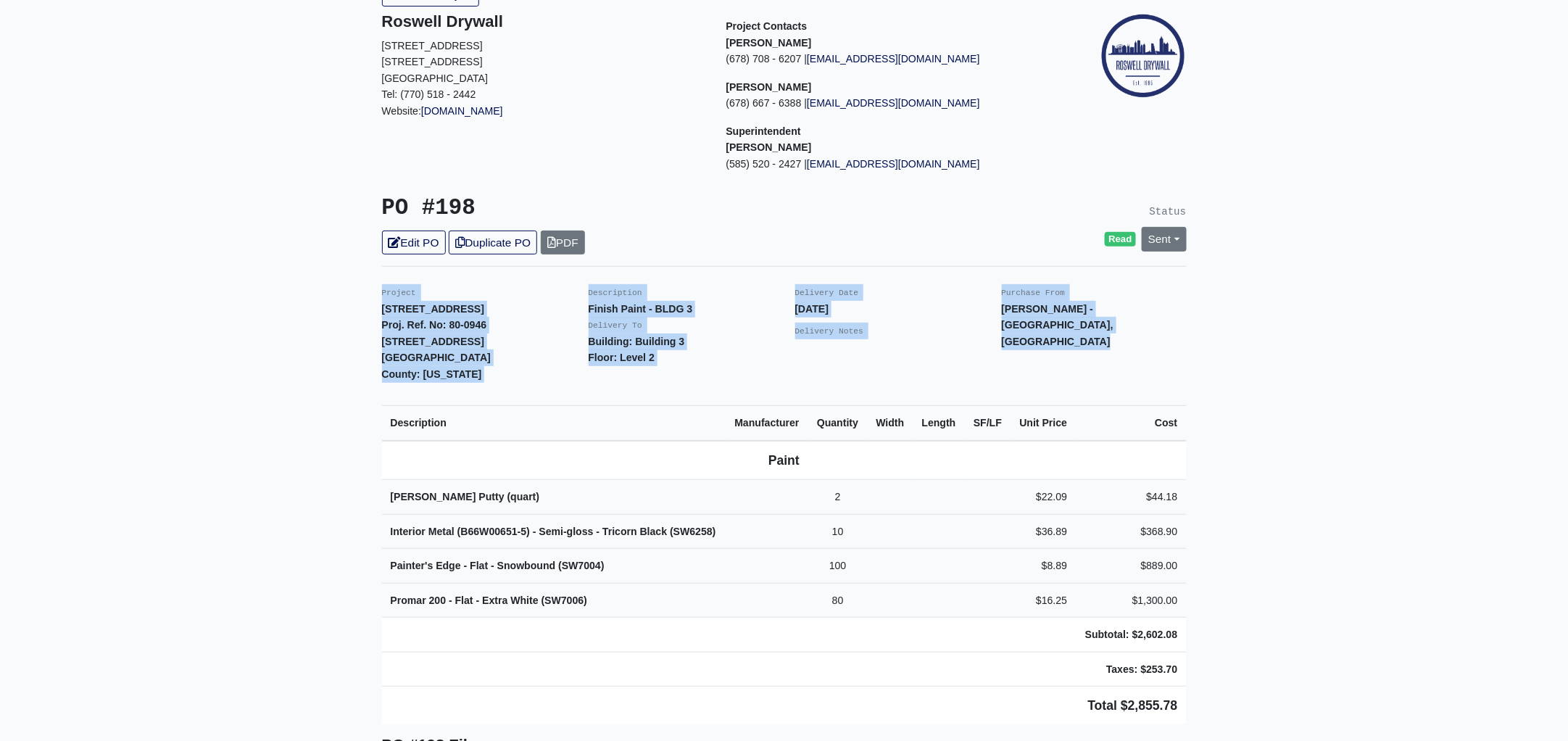
scroll to position [0, 0]
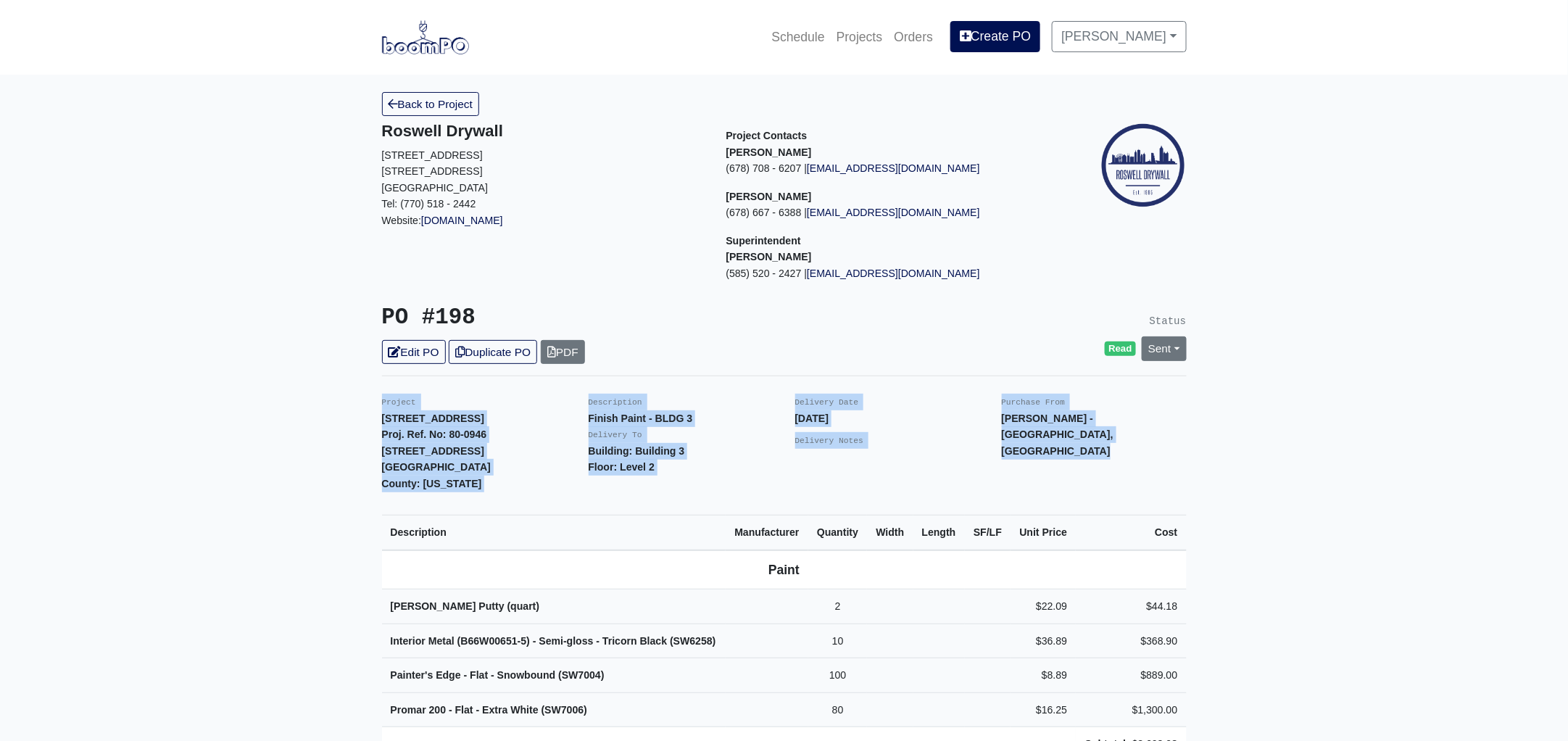
click at [840, 110] on div "Back to Project Roswell Drywall 7000 Peachtree Dunwoody Rd NE Building 5, Suite…" at bounding box center [784, 716] width 826 height 1248
click at [874, 35] on link "Projects" at bounding box center [859, 37] width 58 height 32
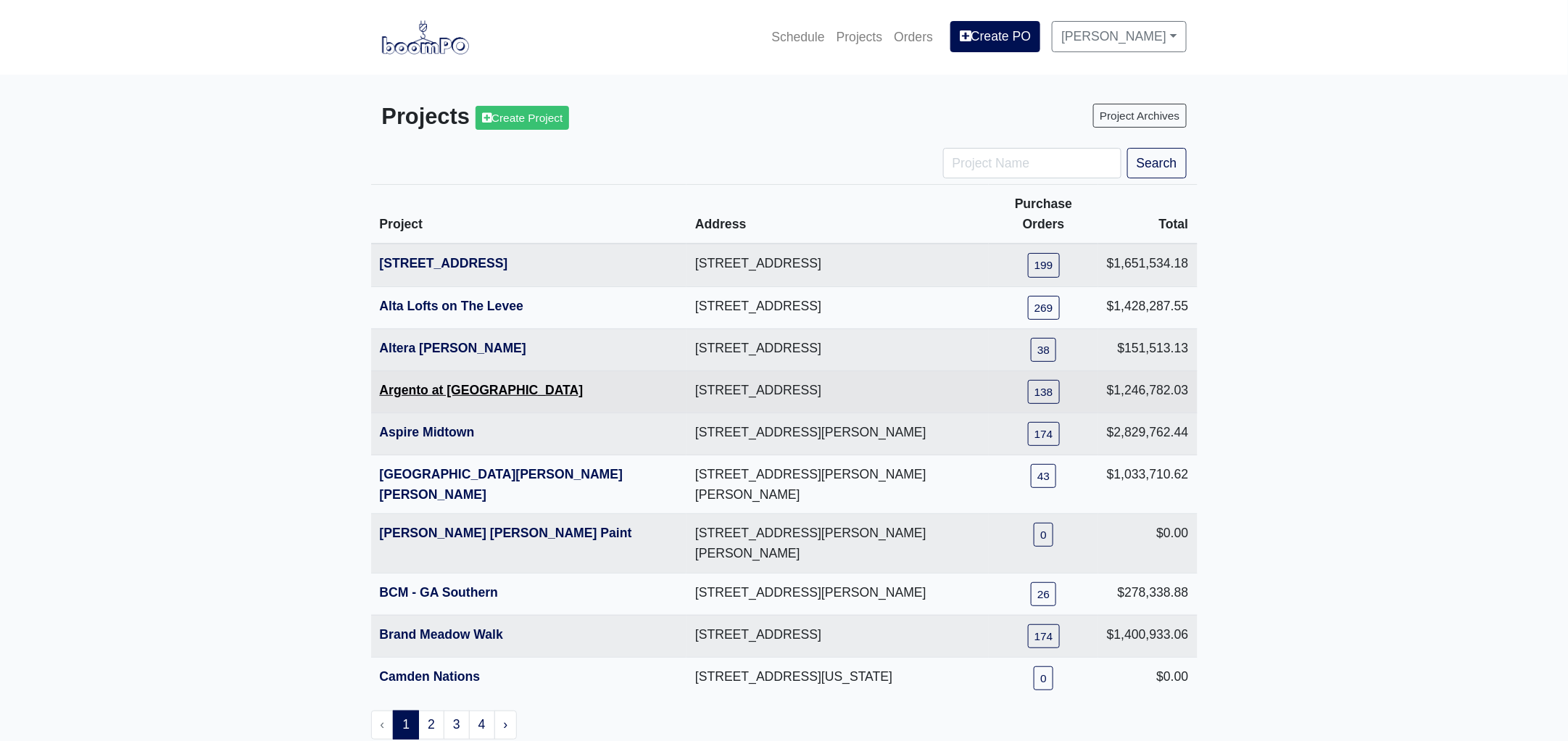
click at [446, 383] on link "Argento at Sugarloaf Parkway" at bounding box center [482, 390] width 204 height 15
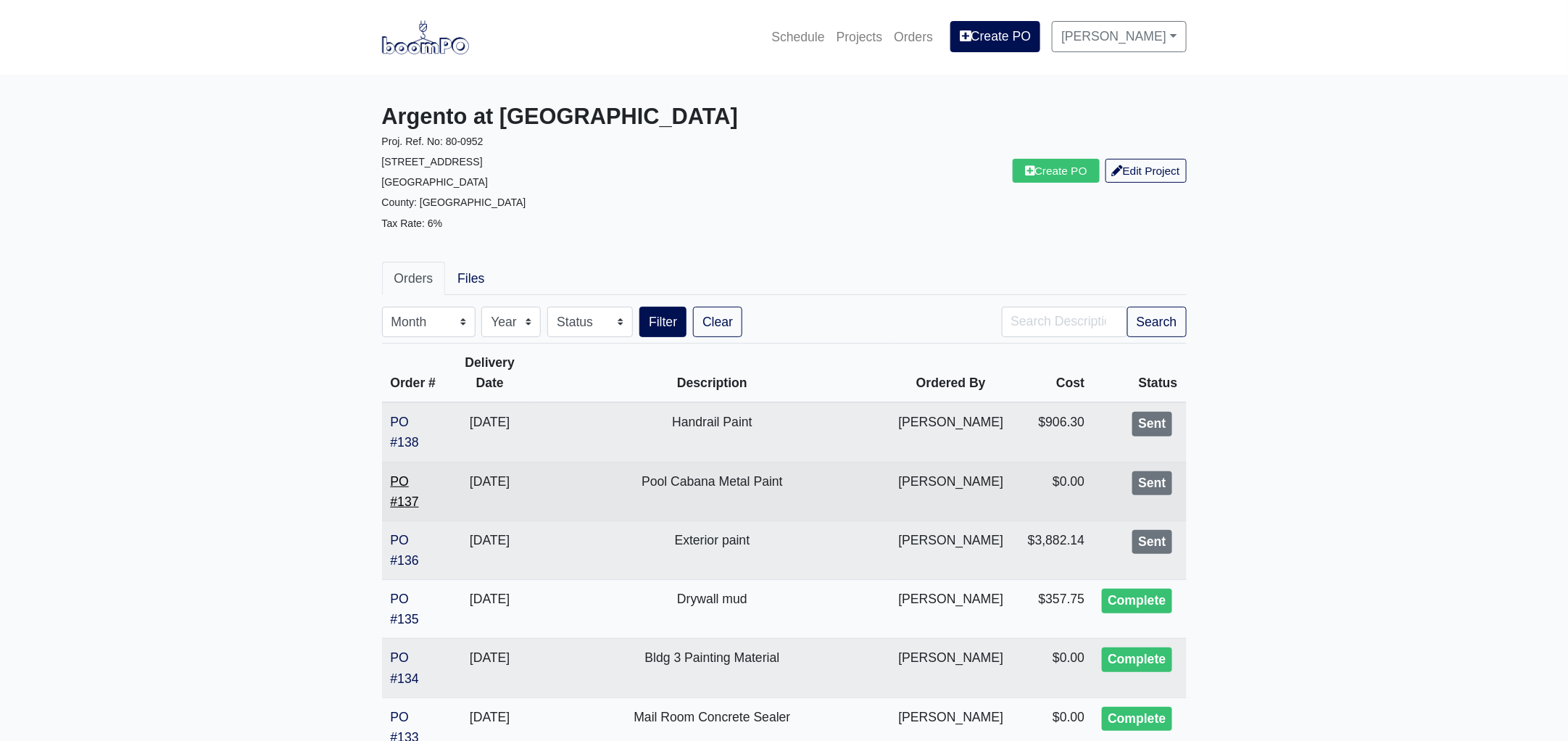
click at [405, 498] on link "PO #137" at bounding box center [405, 491] width 28 height 35
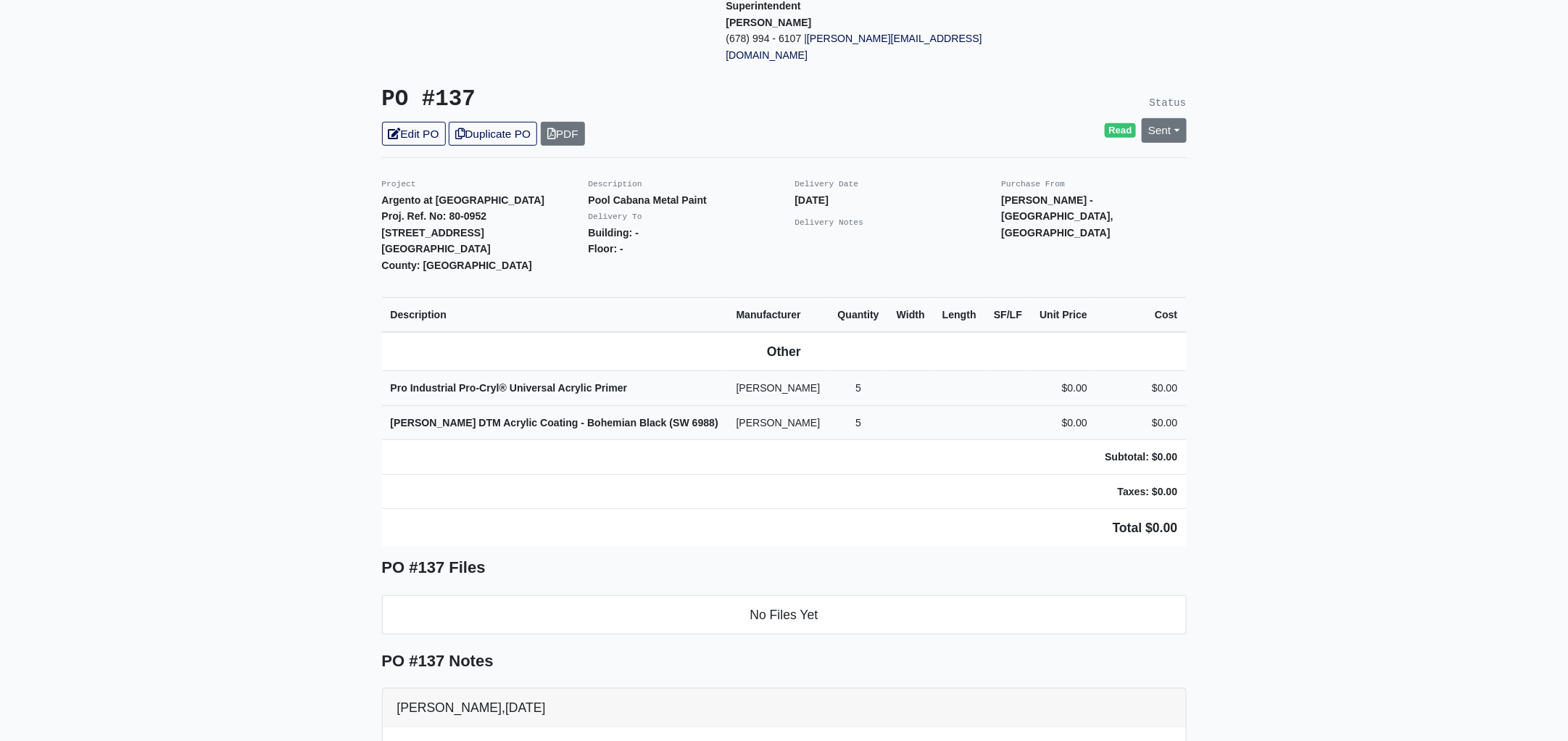
scroll to position [271, 0]
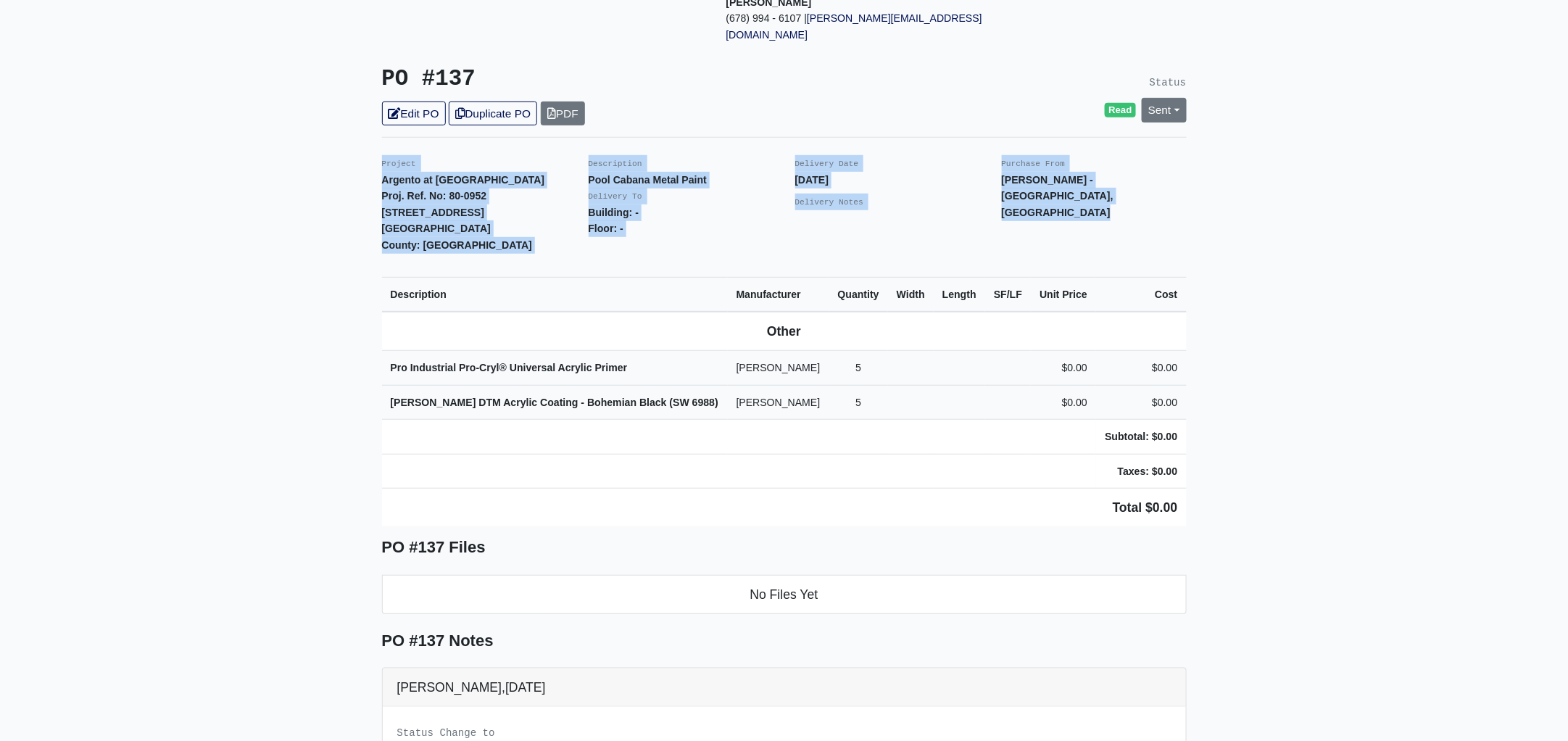
drag, startPoint x: 378, startPoint y: 131, endPoint x: 1255, endPoint y: 464, distance: 938.1
click at [1255, 464] on main "Back to Project Roswell Drywall [STREET_ADDRESS] Tel: (770) 518 - 2442 Website:…" at bounding box center [784, 426] width 1568 height 1246
copy div "Project Argento at [GEOGRAPHIC_DATA]. Ref. No: 80-0952 [STREET_ADDRESS] County:…"
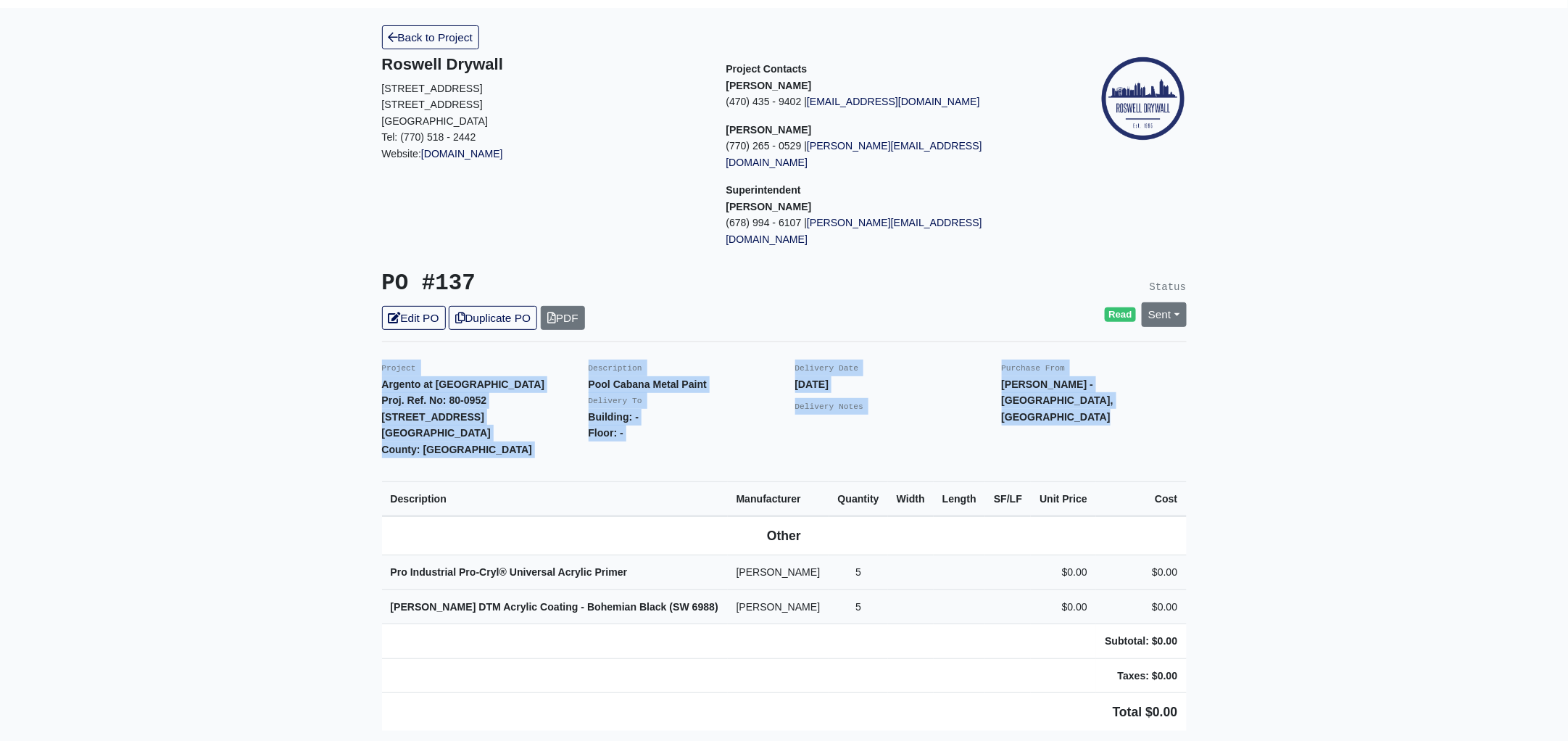
scroll to position [0, 0]
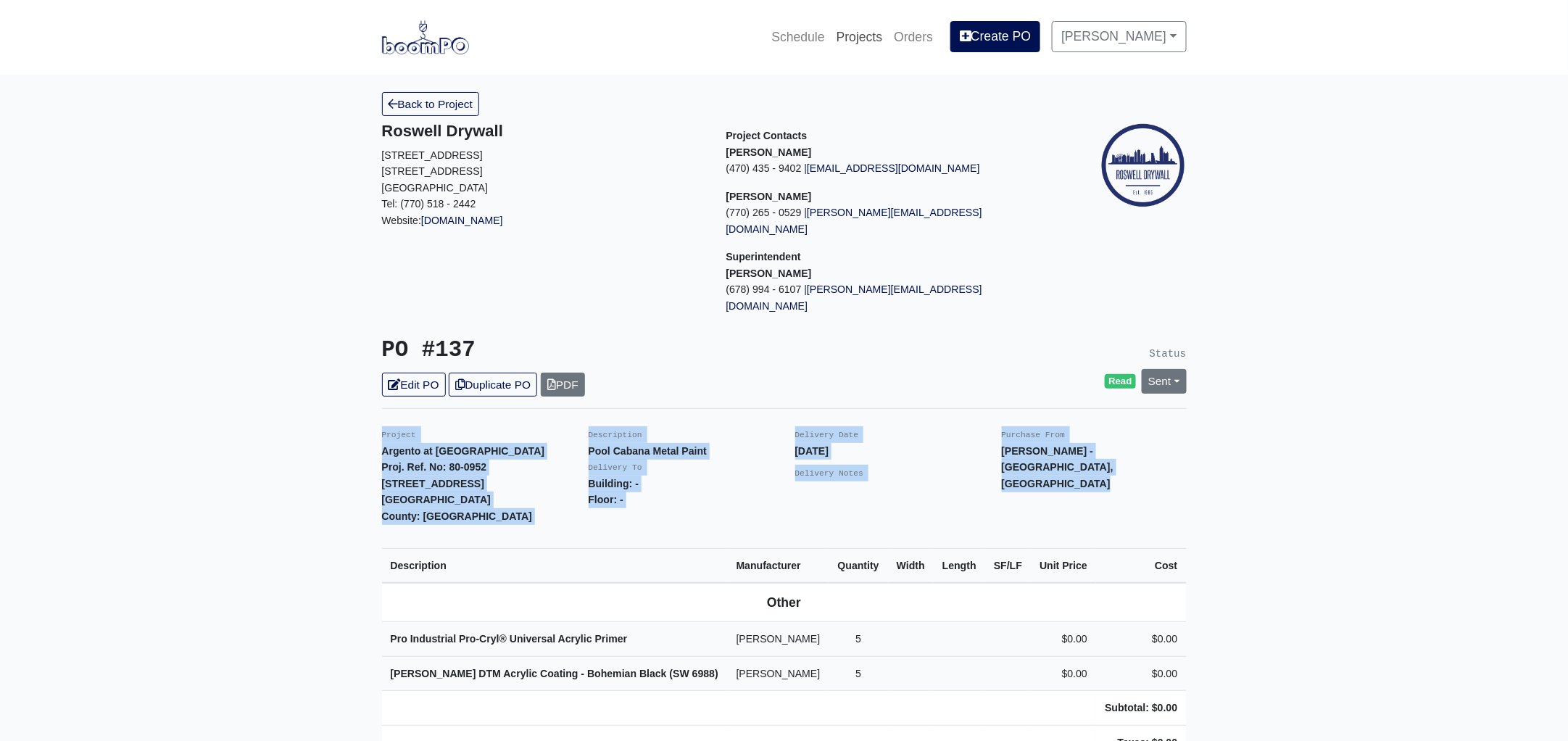
click at [873, 38] on link "Projects" at bounding box center [859, 37] width 58 height 32
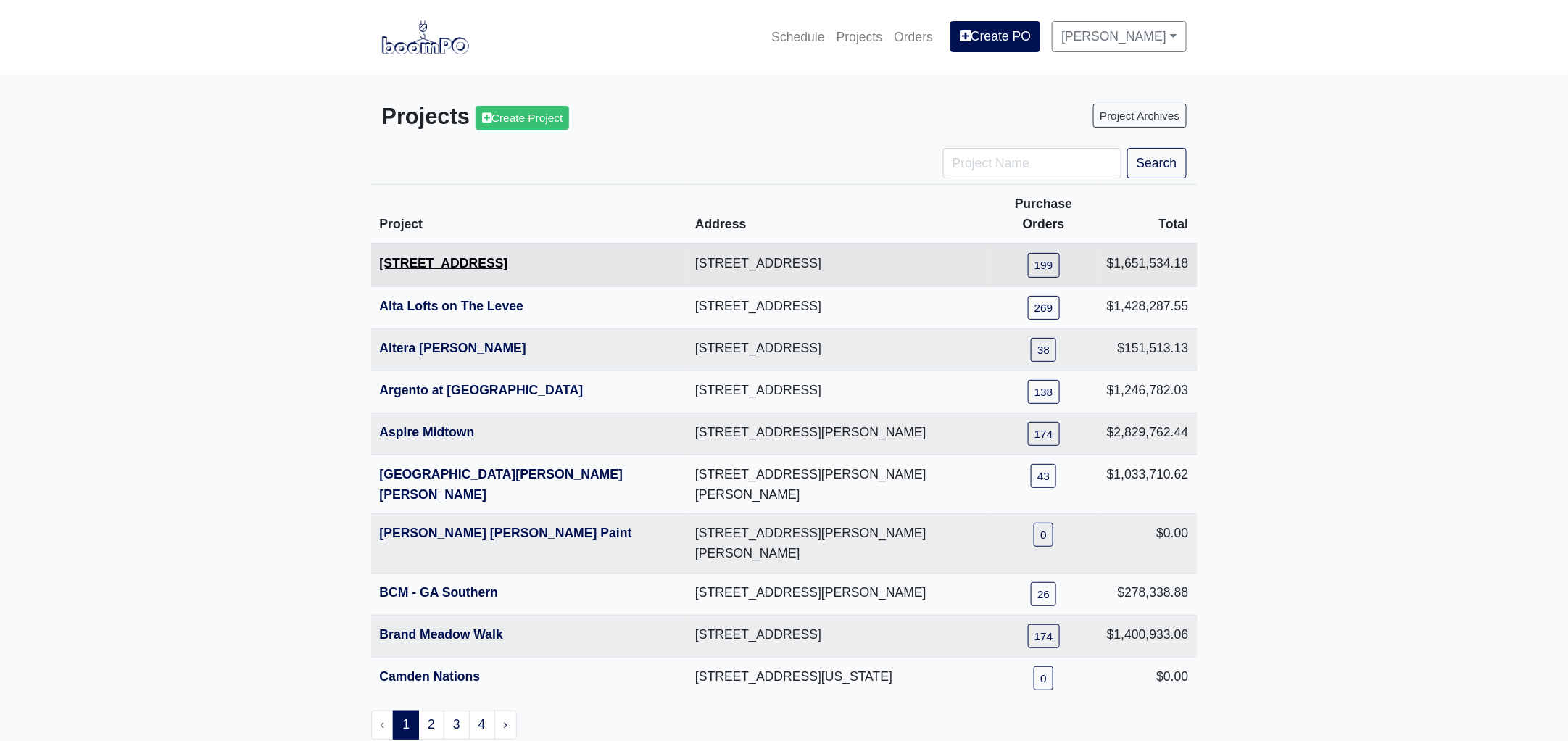
click at [408, 256] on link "[STREET_ADDRESS]" at bounding box center [444, 263] width 128 height 15
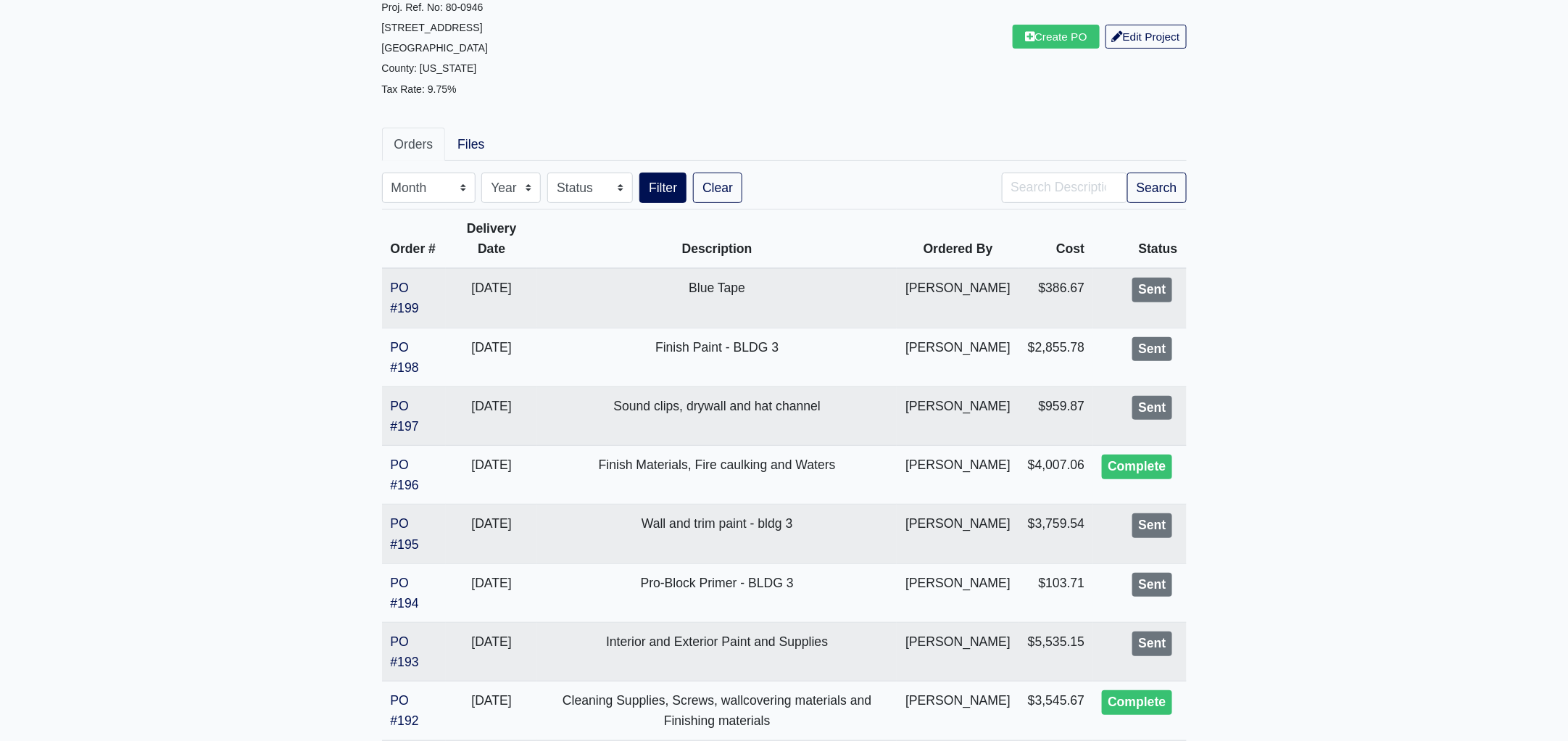
scroll to position [271, 0]
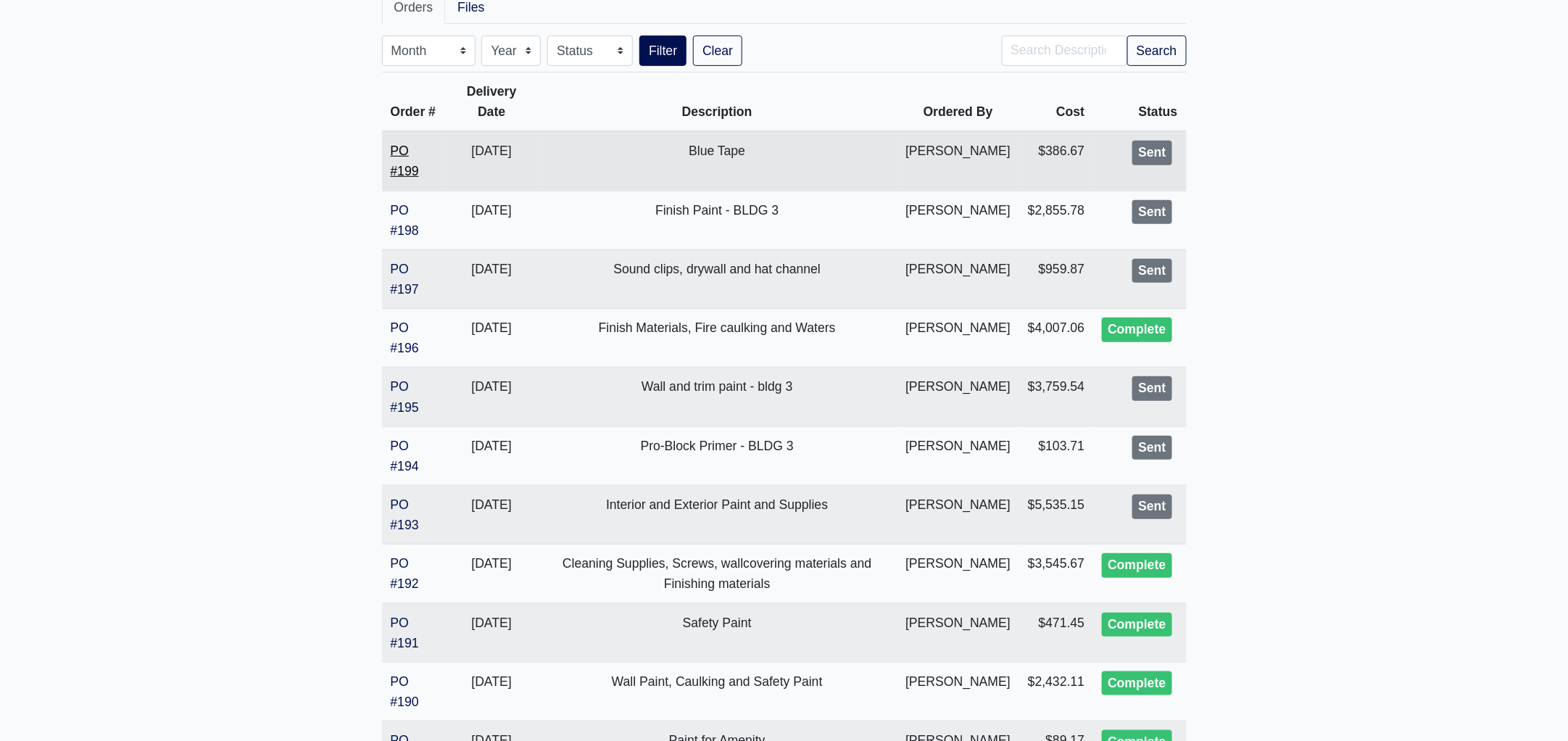
click at [403, 166] on link "PO #199" at bounding box center [405, 161] width 28 height 35
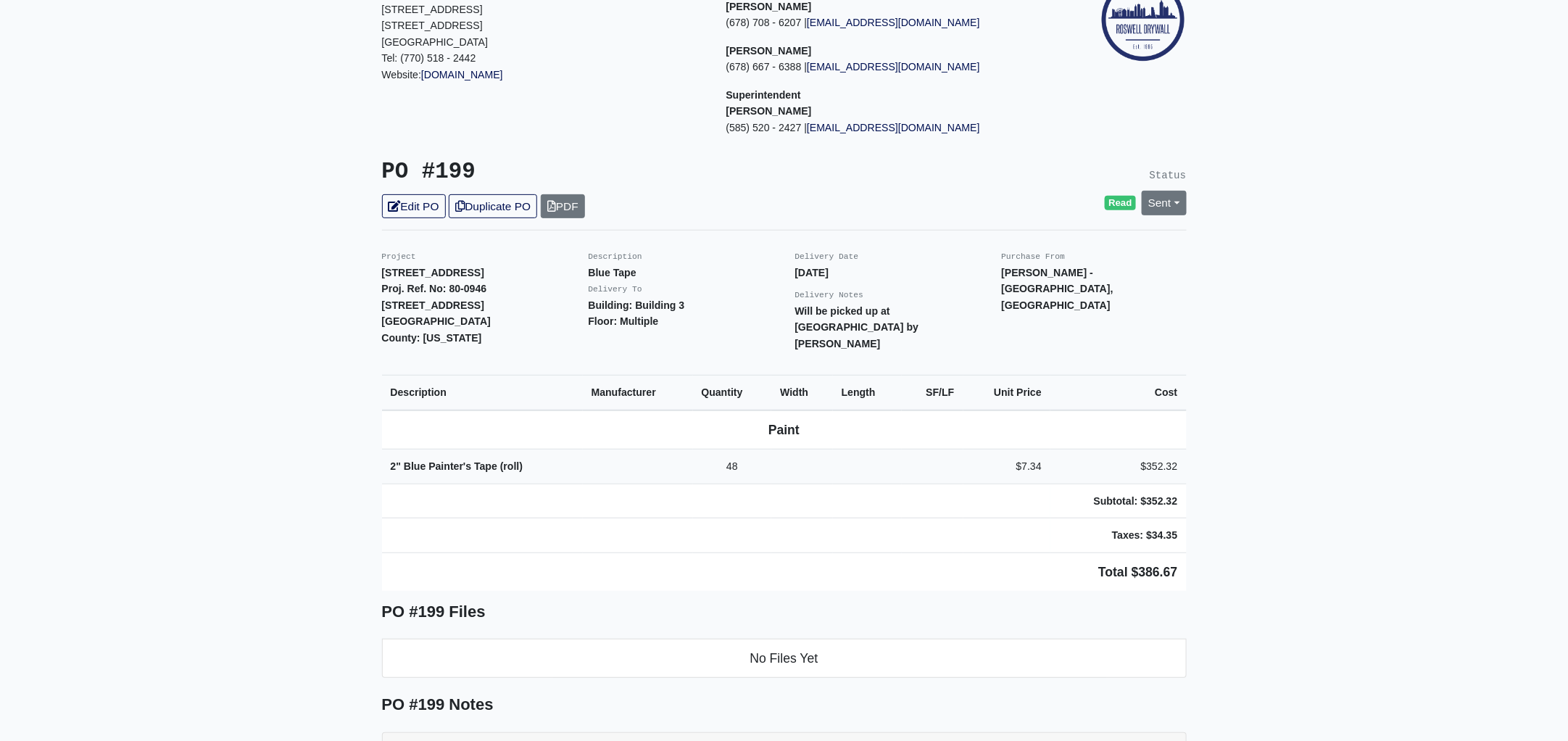
scroll to position [271, 0]
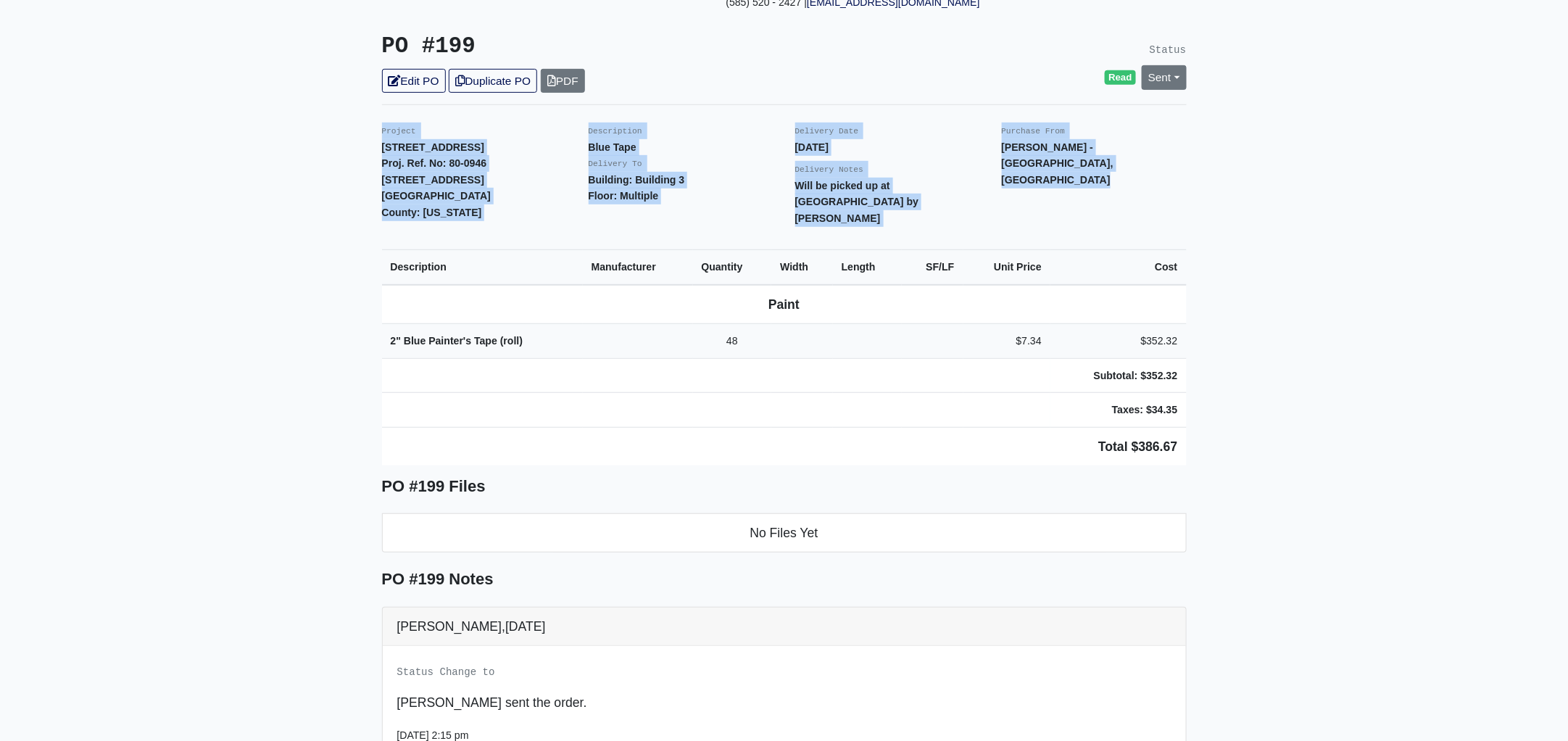
drag, startPoint x: 376, startPoint y: 126, endPoint x: 1273, endPoint y: 379, distance: 932.0
click at [1273, 379] on main "Back to Project Roswell Drywall [STREET_ADDRESS] Tel: (770) 518 - 2442 Website:…" at bounding box center [784, 395] width 1568 height 1185
copy div "Project 1401 Gallatin Pike Proj. Ref. No: 80-0946 1401 Gallatin Pike N Madison,…"
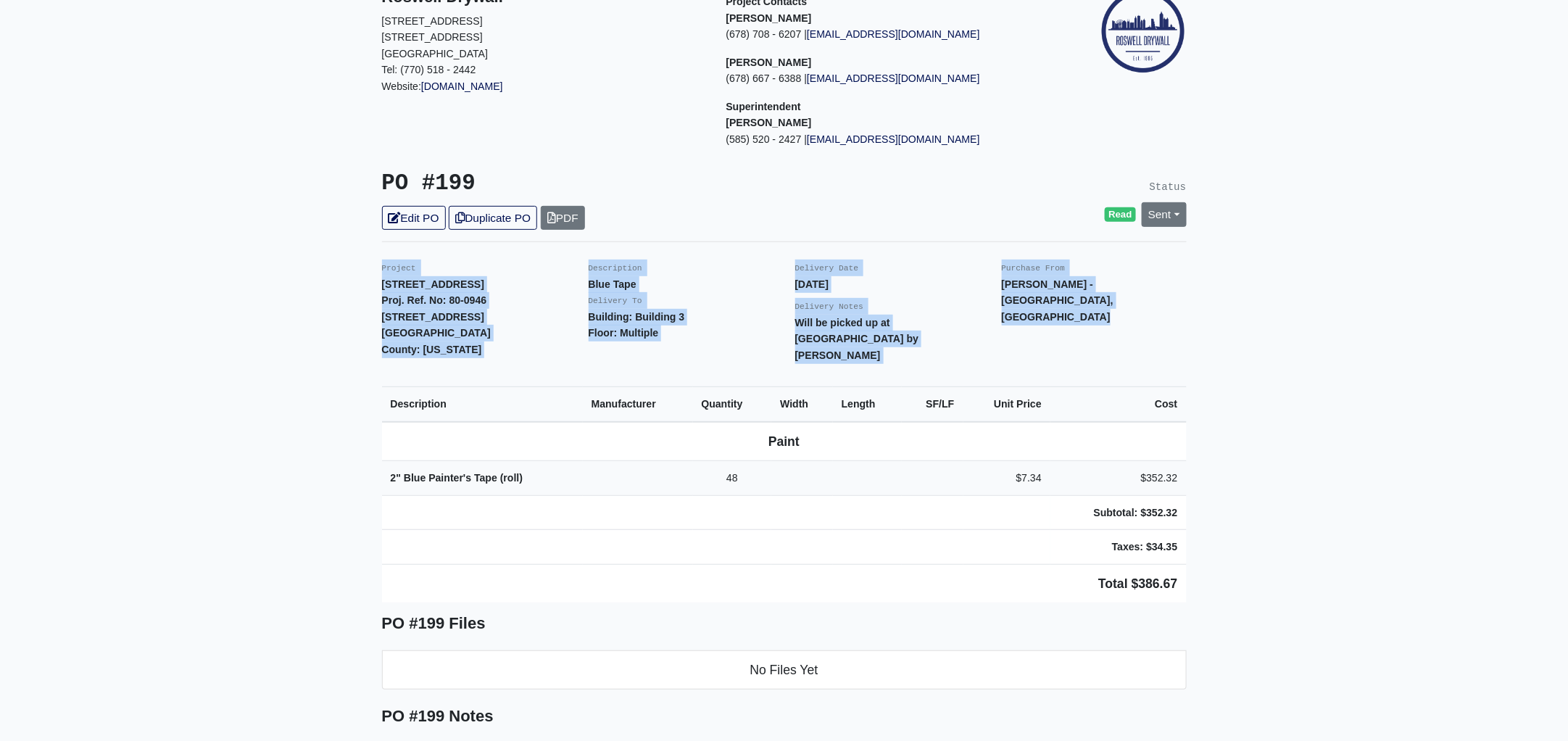
scroll to position [0, 0]
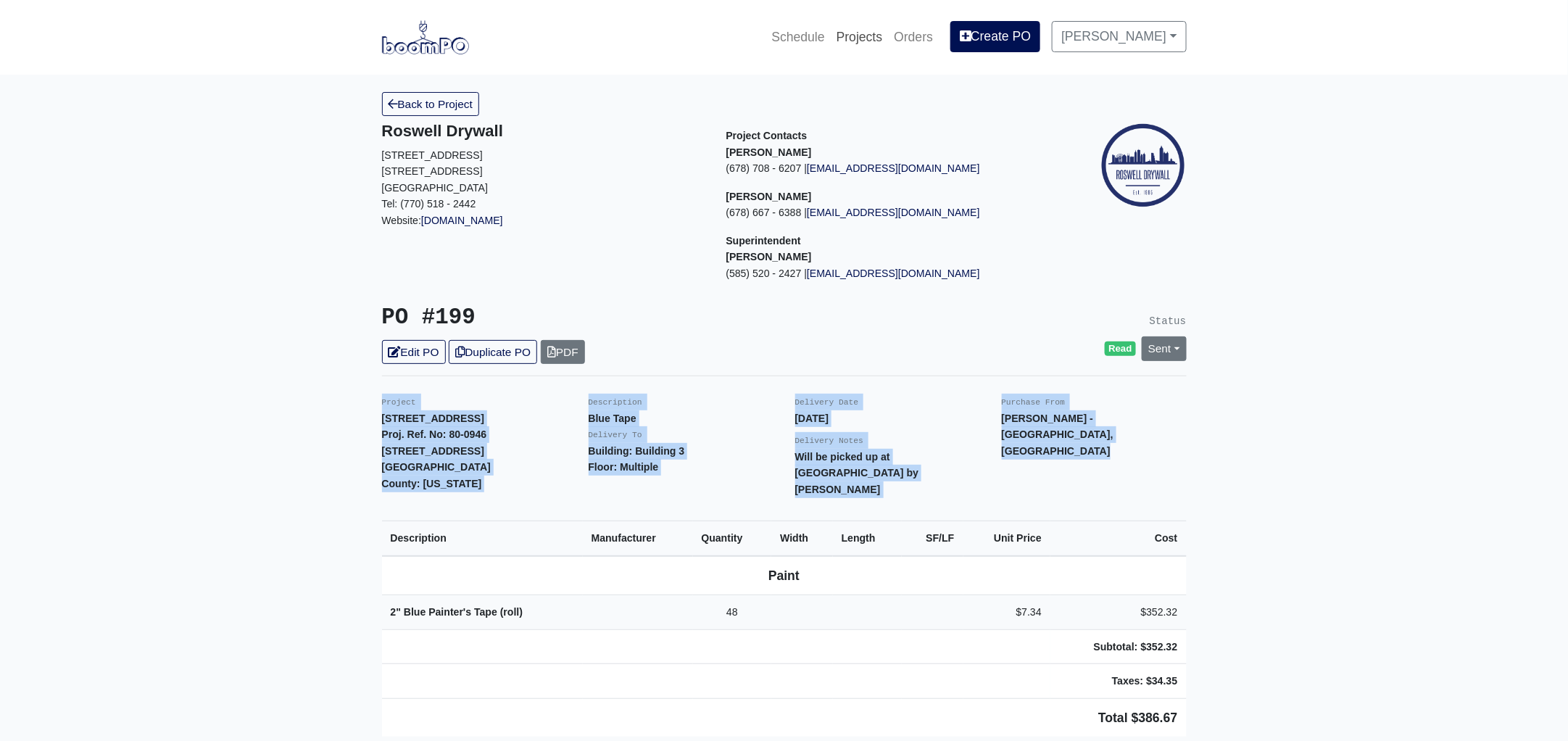
click at [888, 35] on link "Projects" at bounding box center [859, 37] width 58 height 32
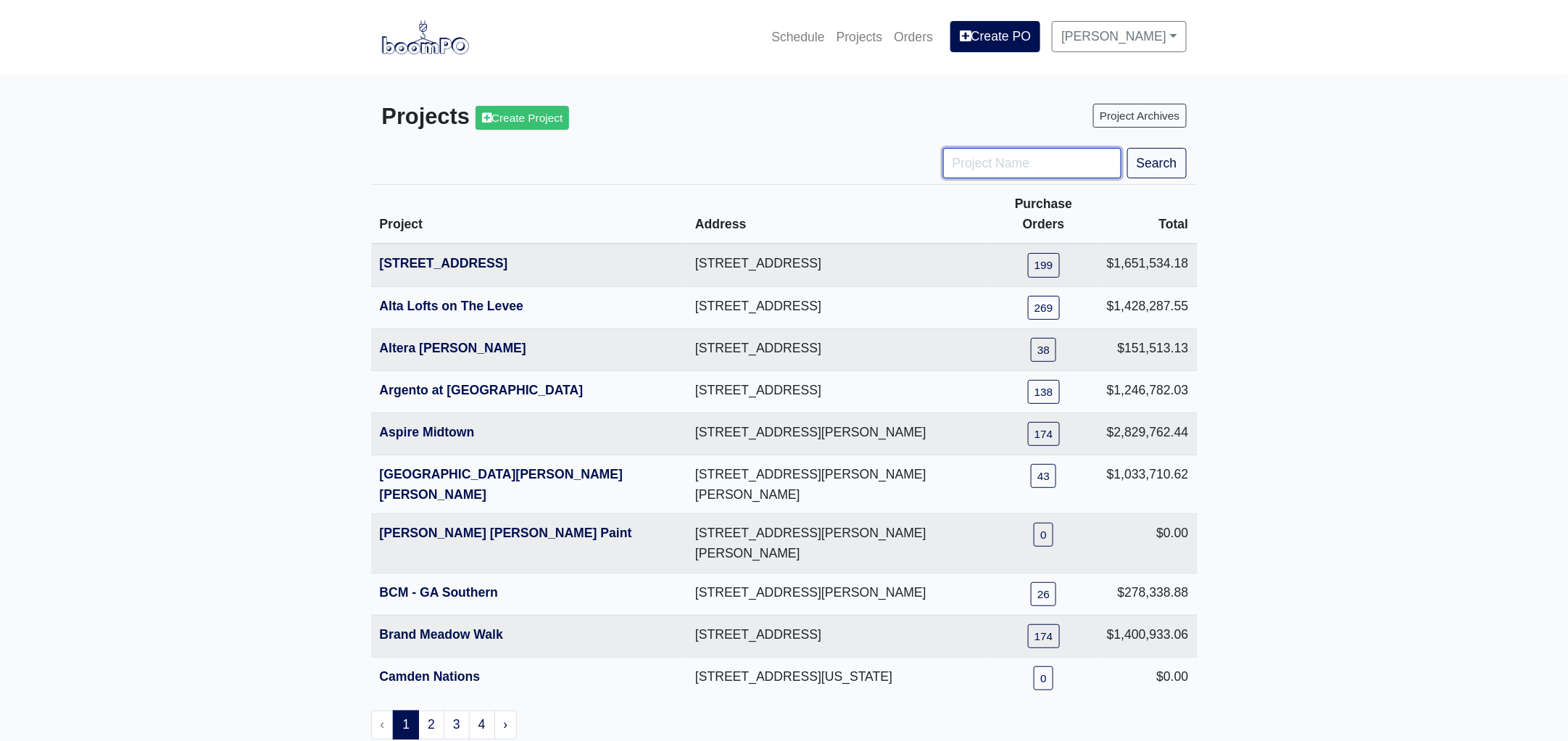
click at [976, 165] on input "Project Name" at bounding box center [1032, 163] width 178 height 30
type input "engl"
click at [1127, 148] on button "Search" at bounding box center [1156, 163] width 59 height 30
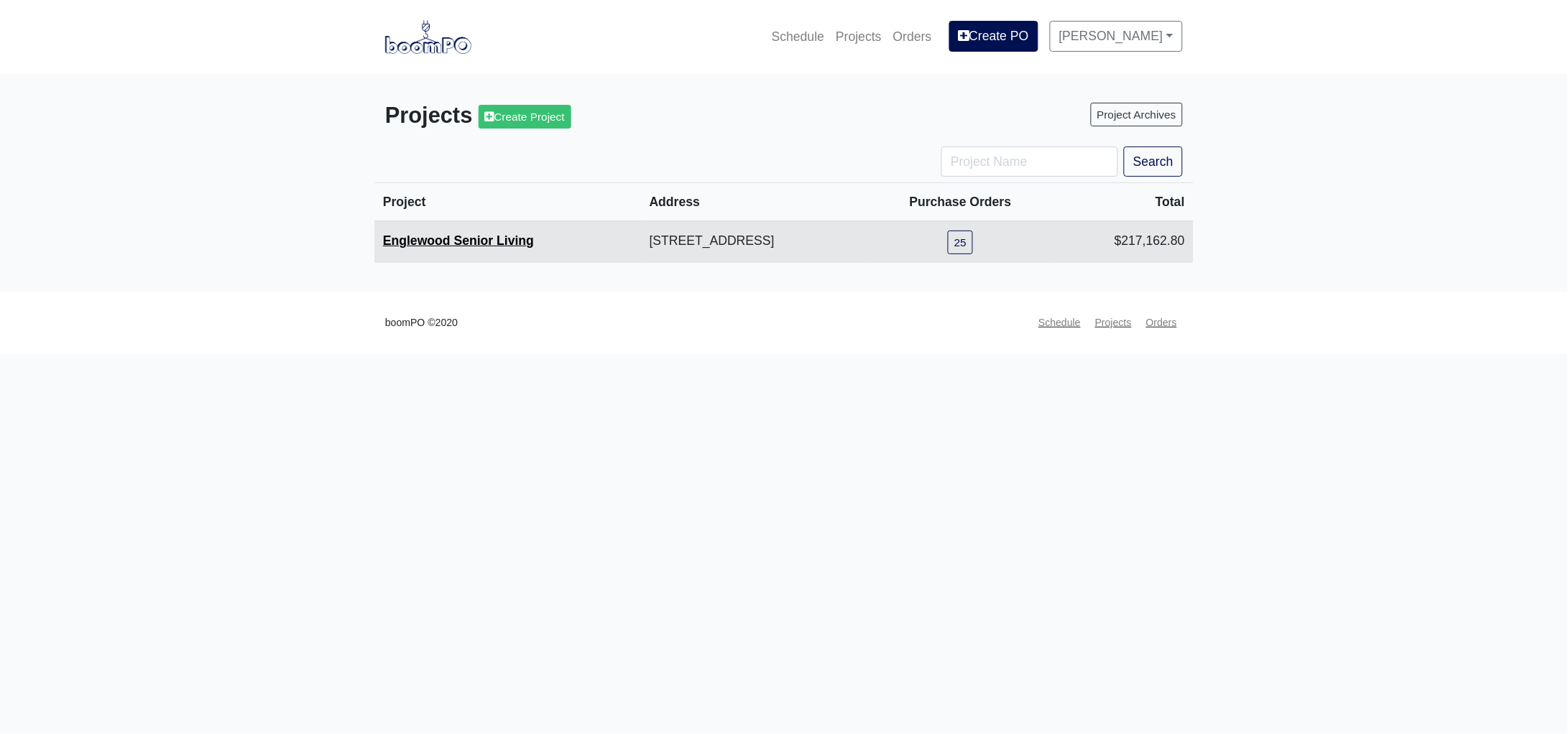
click at [451, 242] on link "Englewood Senior Living" at bounding box center [459, 241] width 151 height 15
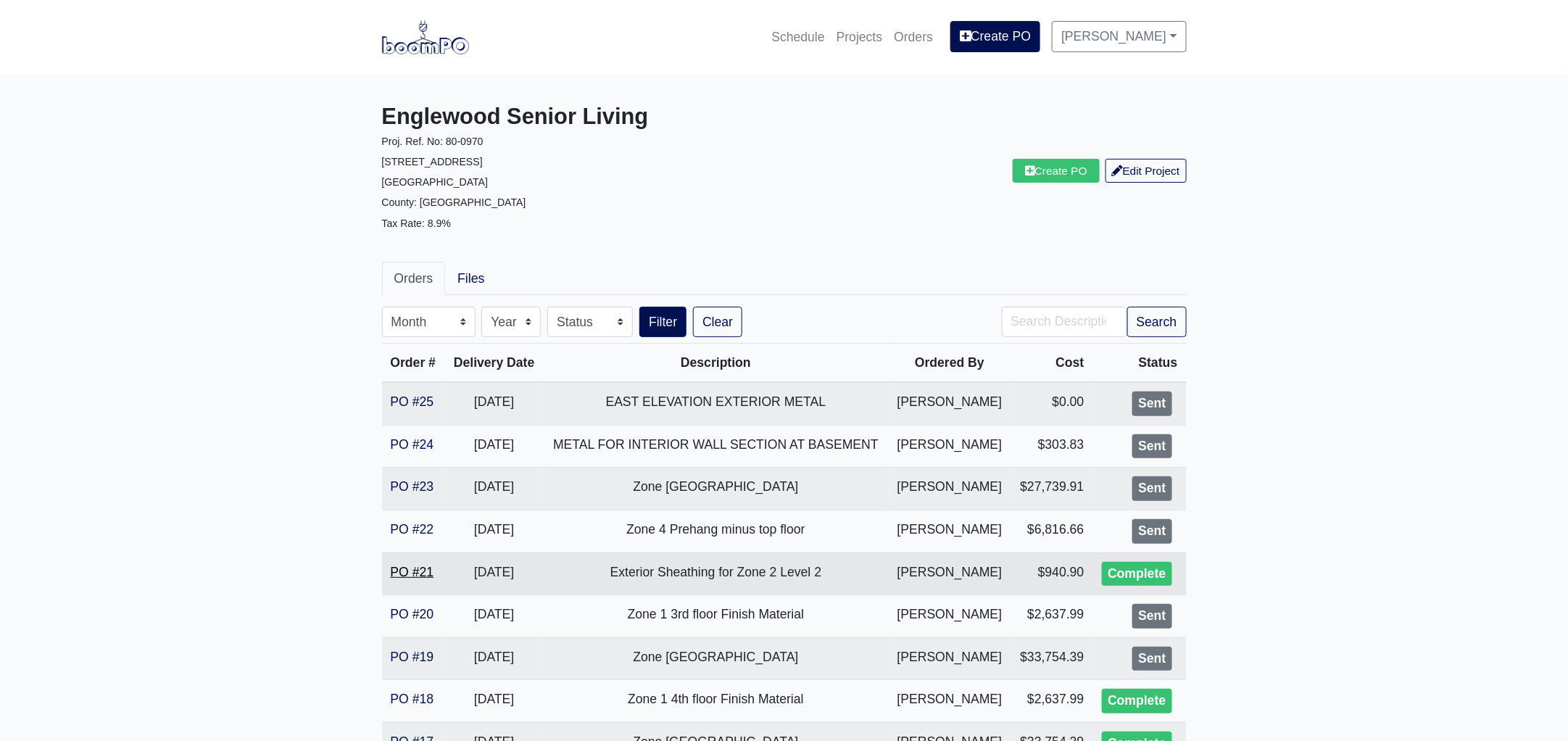
click at [403, 572] on link "PO #21" at bounding box center [413, 572] width 44 height 15
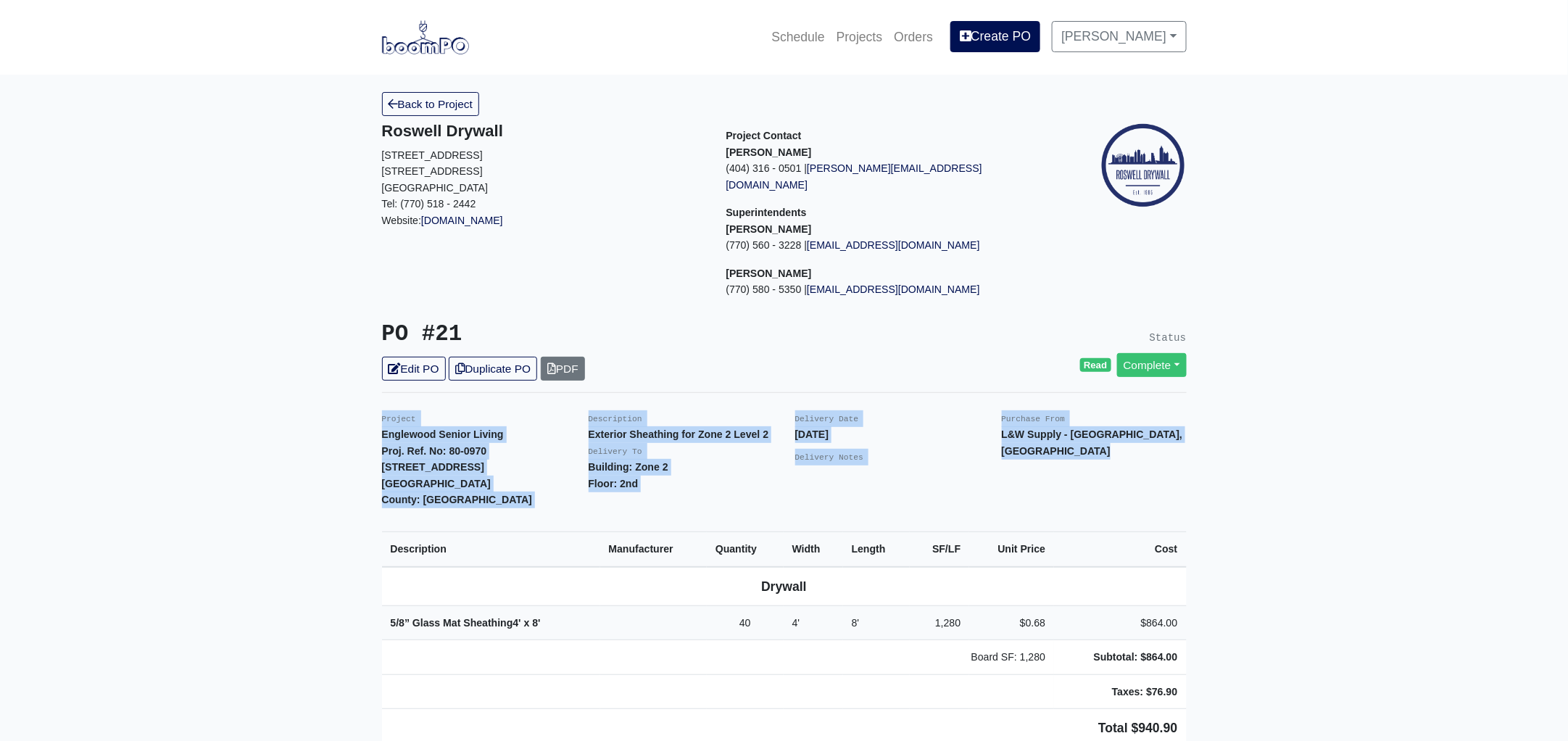
drag, startPoint x: 371, startPoint y: 400, endPoint x: 1338, endPoint y: 687, distance: 1008.7
copy div "Project Englewood Senior Living Proj. Ref. No: 80-0970 [STREET_ADDRESS]: [GEOGR…"
